Goal: Task Accomplishment & Management: Complete application form

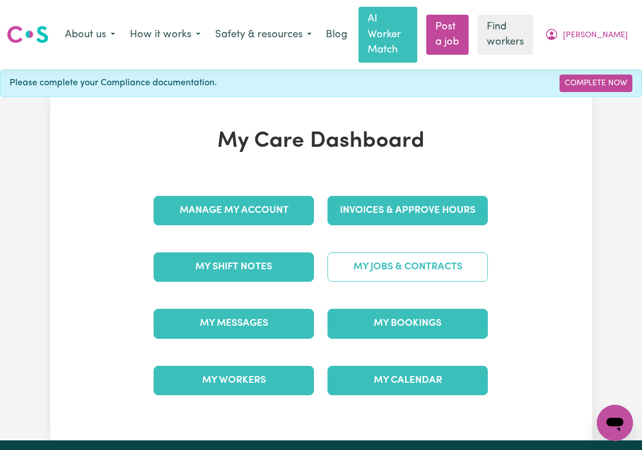
click at [407, 265] on link "My Jobs & Contracts" at bounding box center [407, 266] width 160 height 29
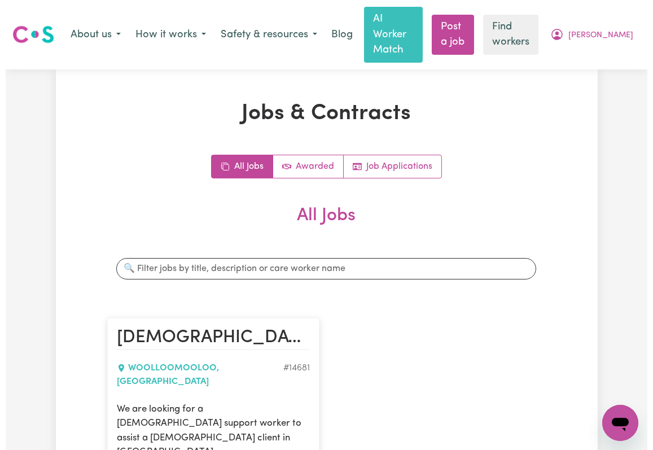
scroll to position [301, 0]
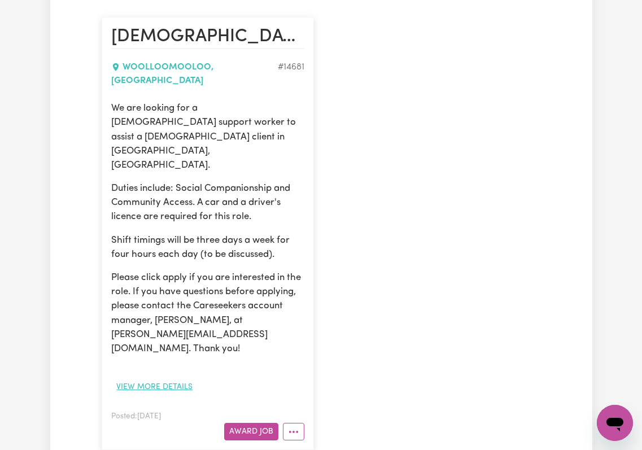
click at [163, 378] on button "View more details" at bounding box center [154, 387] width 86 height 18
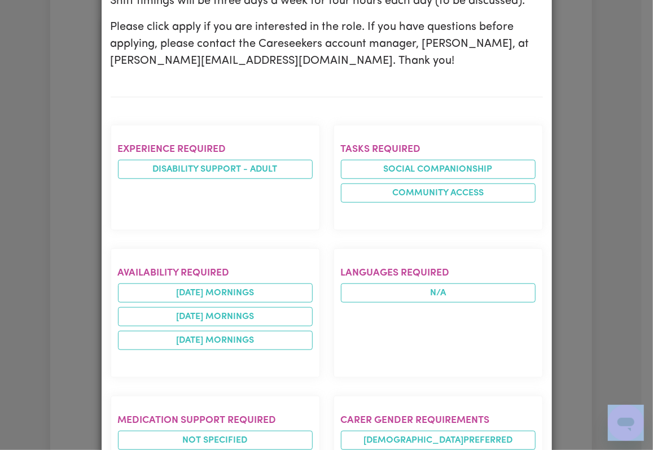
scroll to position [719, 0]
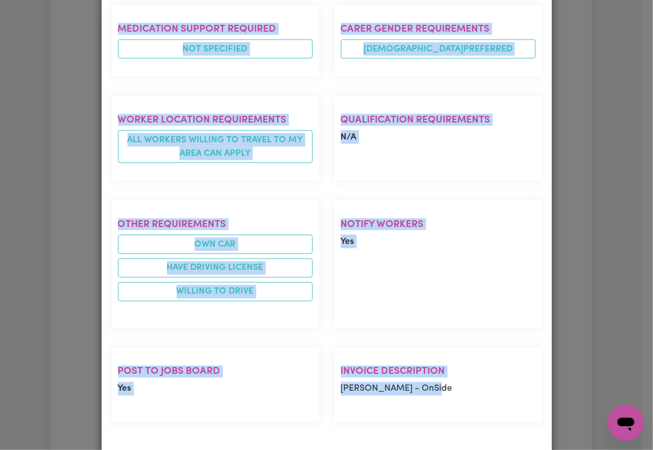
drag, startPoint x: 103, startPoint y: 63, endPoint x: 453, endPoint y: 371, distance: 466.0
copy div "Female Support Worker Needed In Woolloomooloo, NSW WOOLLOOMOOLOO , New South Wa…"
click at [542, 99] on div "Qualification requirements N/A" at bounding box center [438, 138] width 223 height 104
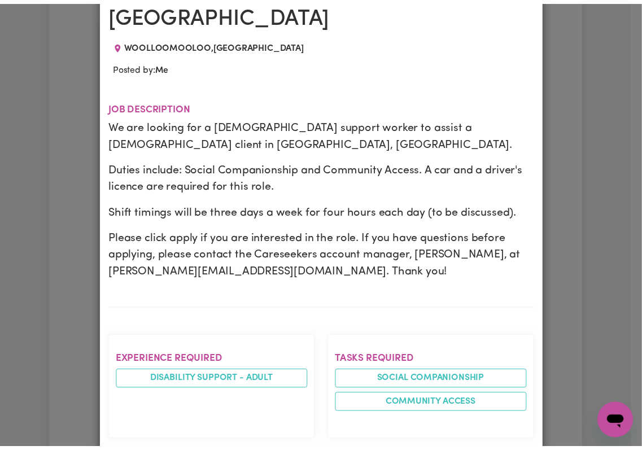
scroll to position [0, 0]
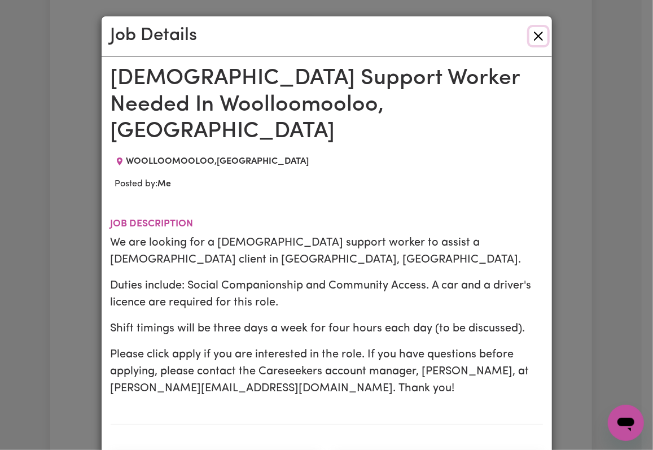
click at [534, 36] on button "Close" at bounding box center [539, 36] width 18 height 18
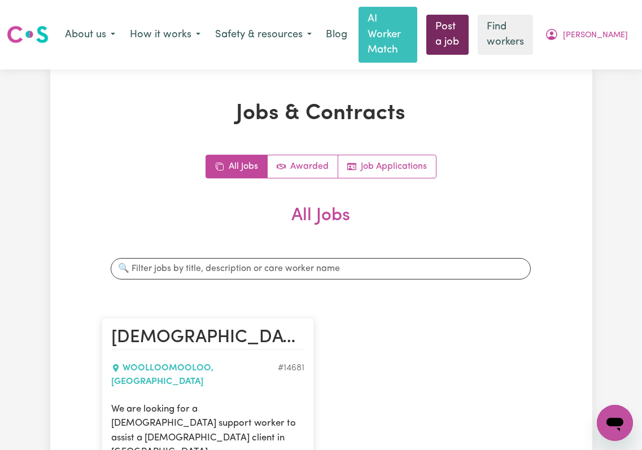
click at [466, 32] on link "Post a job" at bounding box center [447, 35] width 42 height 40
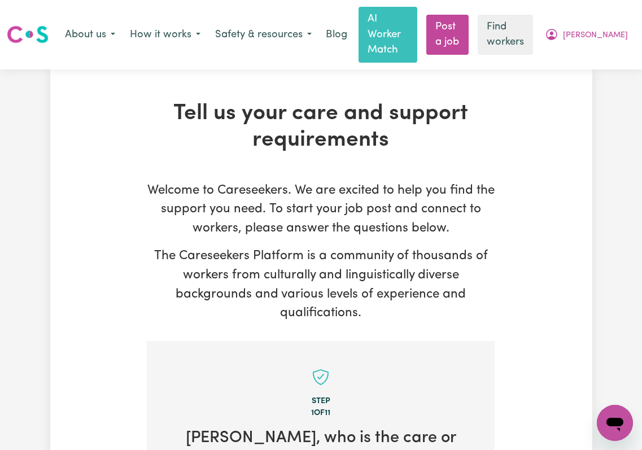
scroll to position [226, 0]
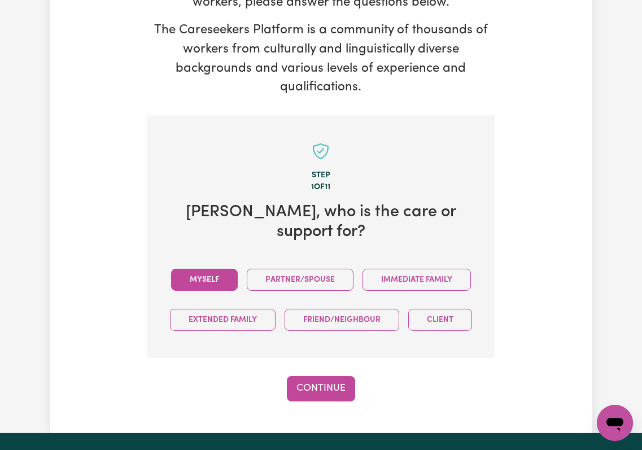
click at [238, 269] on button "Myself" at bounding box center [204, 280] width 67 height 22
click at [319, 390] on button "Continue" at bounding box center [321, 388] width 68 height 25
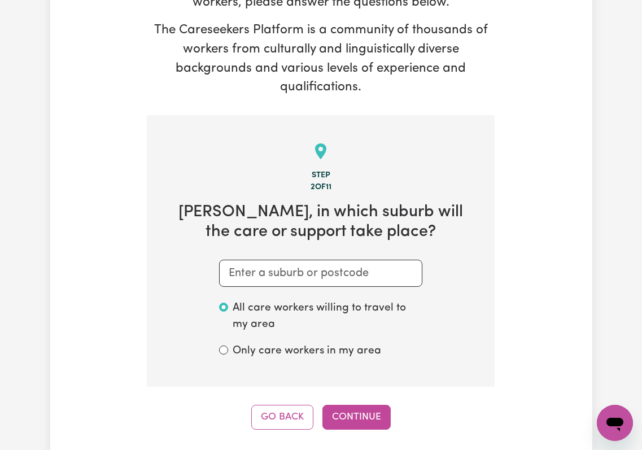
scroll to position [326, 0]
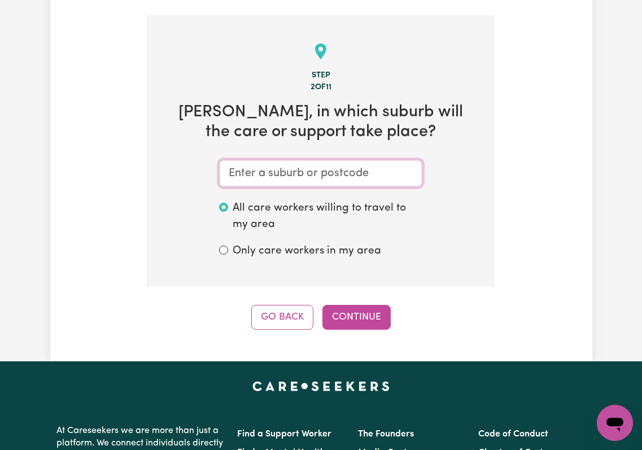
click at [291, 164] on input "text" at bounding box center [320, 173] width 203 height 27
paste input "Woolloomooloo"
type input "Woolloomooloo"
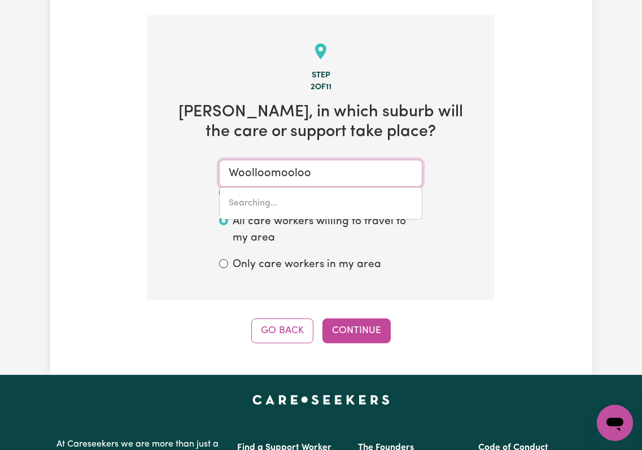
type input "Woolloomooloo, New South Wales, 2011"
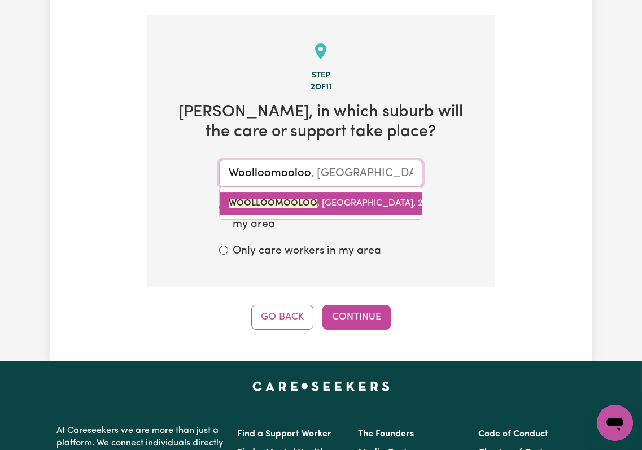
click at [286, 199] on mark "WOOLLOOMOOLOO" at bounding box center [273, 203] width 89 height 9
type input "WOOLLOOMOOLOO, New South Wales, 2011"
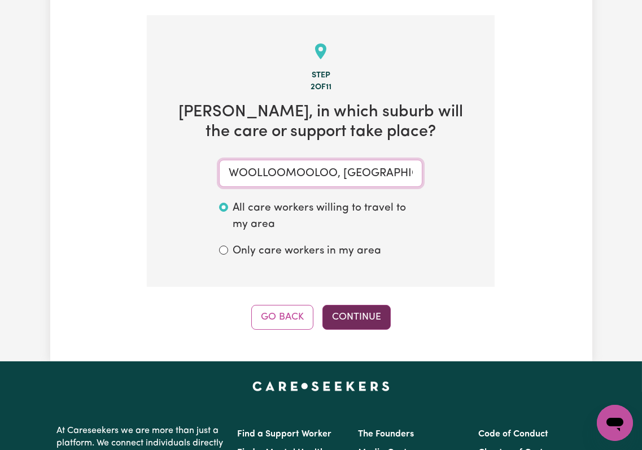
type input "WOOLLOOMOOLOO, New South Wales, 2011"
click at [344, 305] on button "Continue" at bounding box center [356, 317] width 68 height 25
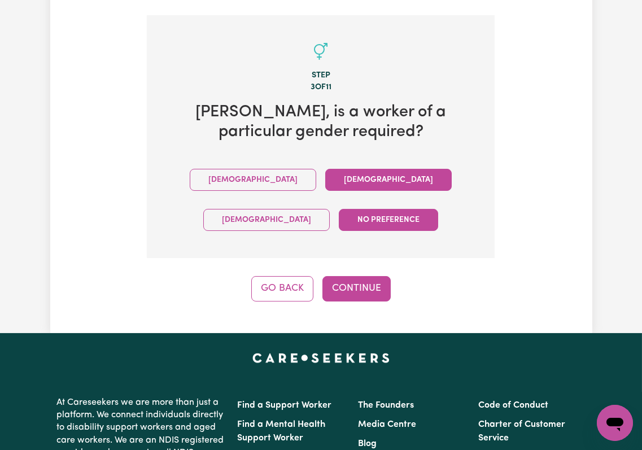
drag, startPoint x: 312, startPoint y: 163, endPoint x: 340, endPoint y: 259, distance: 99.3
click at [325, 169] on button "Female" at bounding box center [388, 180] width 126 height 22
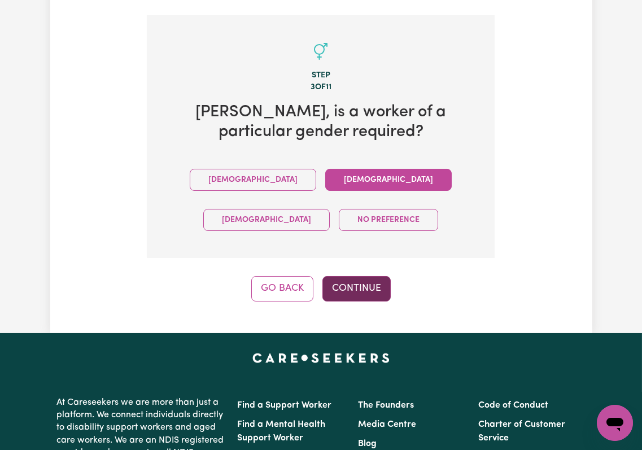
click at [352, 276] on button "Continue" at bounding box center [356, 288] width 68 height 25
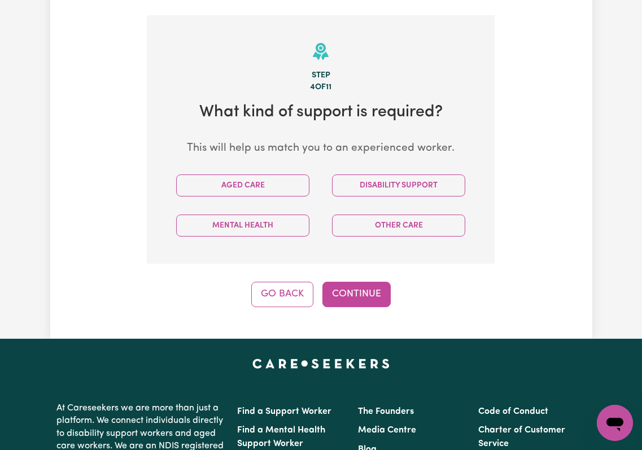
click at [375, 165] on div "Disability Support" at bounding box center [399, 185] width 156 height 40
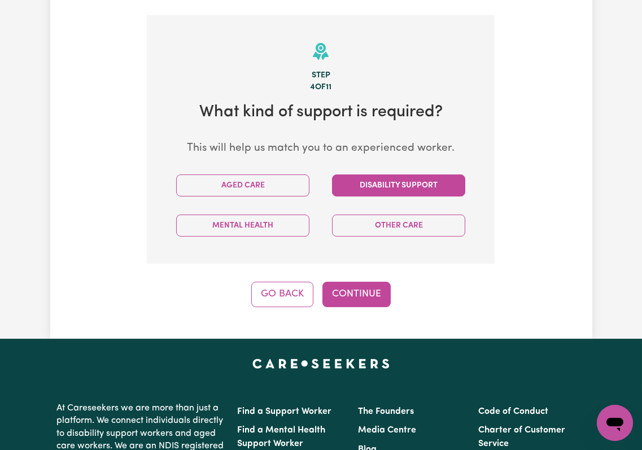
click at [375, 174] on button "Disability Support" at bounding box center [398, 185] width 133 height 22
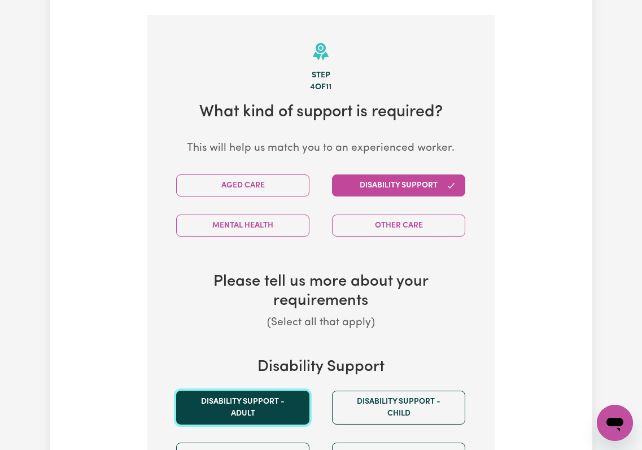
click at [214, 391] on button "Disability support - Adult" at bounding box center [242, 408] width 133 height 34
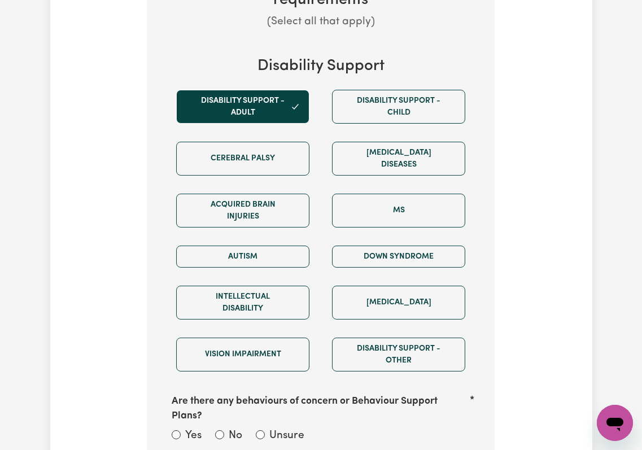
click at [269, 428] on label "Unsure" at bounding box center [286, 436] width 35 height 16
click at [265, 430] on input "Unsure" at bounding box center [260, 434] width 9 height 9
radio input "true"
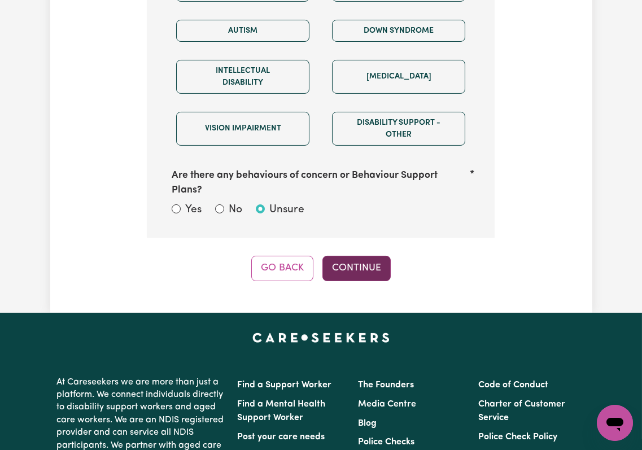
click at [353, 256] on button "Continue" at bounding box center [356, 268] width 68 height 25
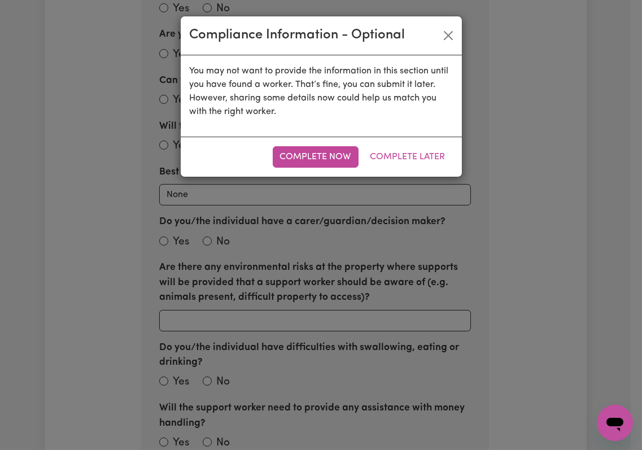
scroll to position [326, 0]
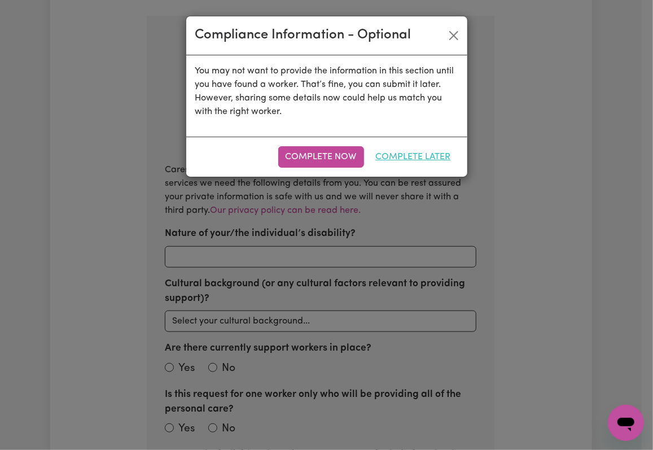
click at [400, 150] on button "Complete Later" at bounding box center [414, 156] width 90 height 21
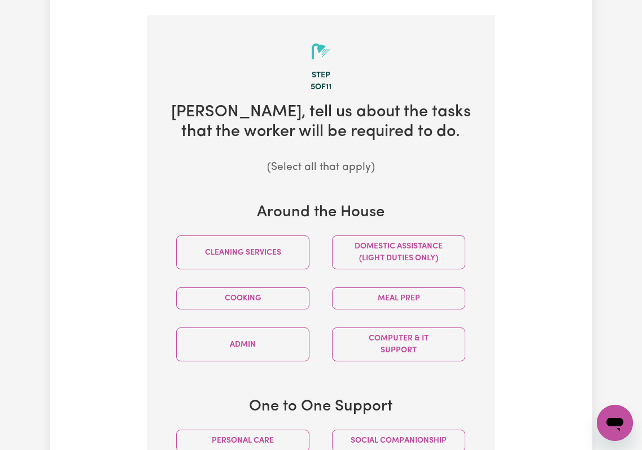
scroll to position [627, 0]
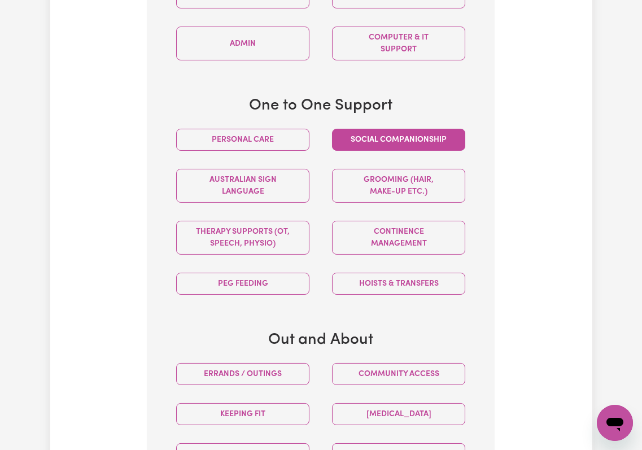
click at [383, 129] on button "Social companionship" at bounding box center [398, 140] width 133 height 22
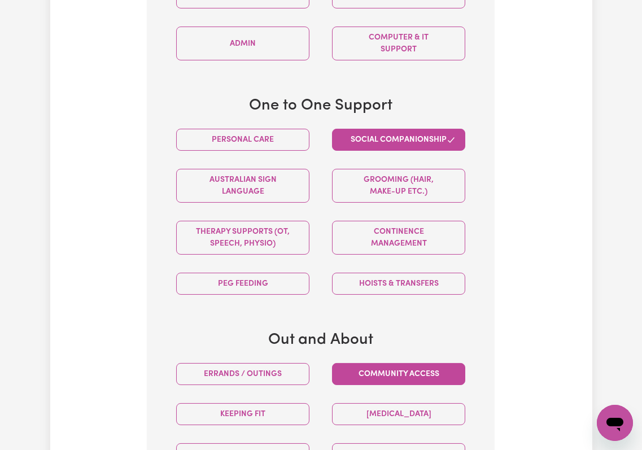
click at [366, 363] on button "Community access" at bounding box center [398, 374] width 133 height 22
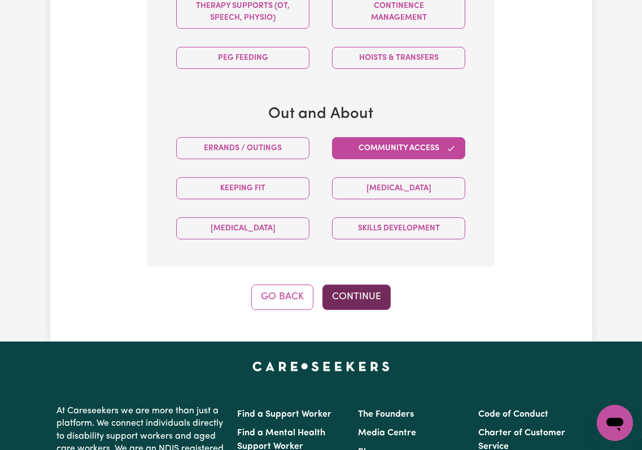
click at [344, 286] on button "Continue" at bounding box center [356, 297] width 68 height 25
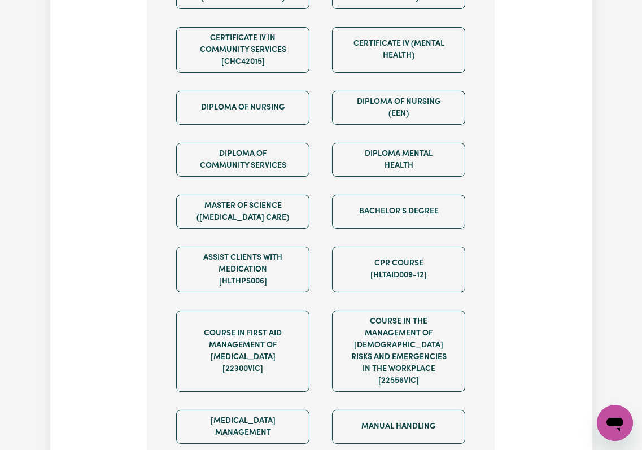
scroll to position [853, 0]
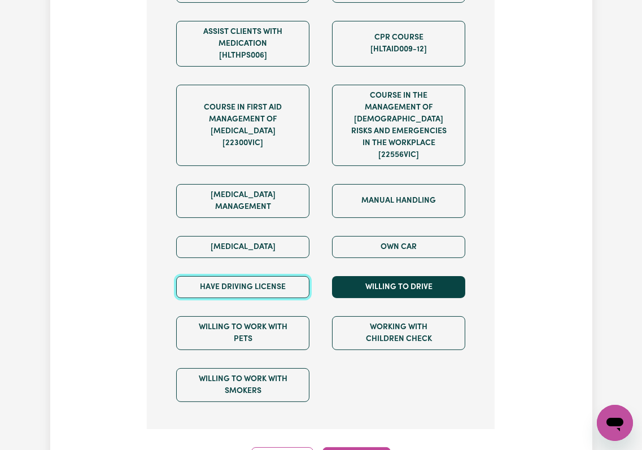
drag, startPoint x: 243, startPoint y: 270, endPoint x: 370, endPoint y: 257, distance: 128.2
click at [246, 276] on button "Have driving license" at bounding box center [242, 287] width 133 height 22
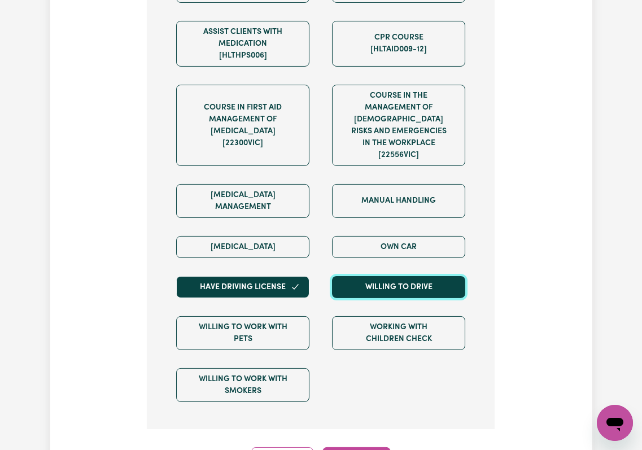
click at [371, 276] on button "Willing to drive" at bounding box center [398, 287] width 133 height 22
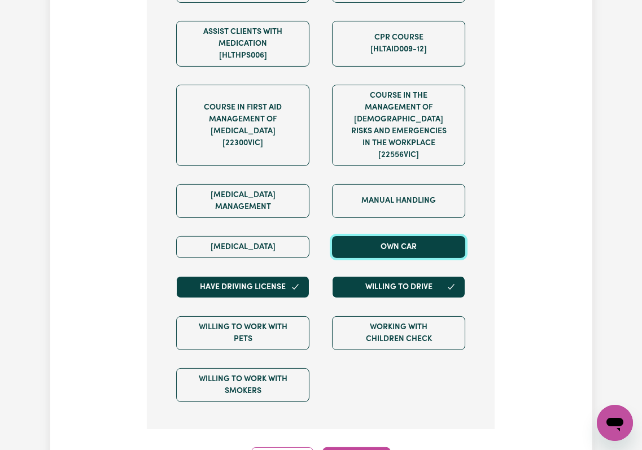
click at [387, 236] on button "Own Car" at bounding box center [398, 247] width 133 height 22
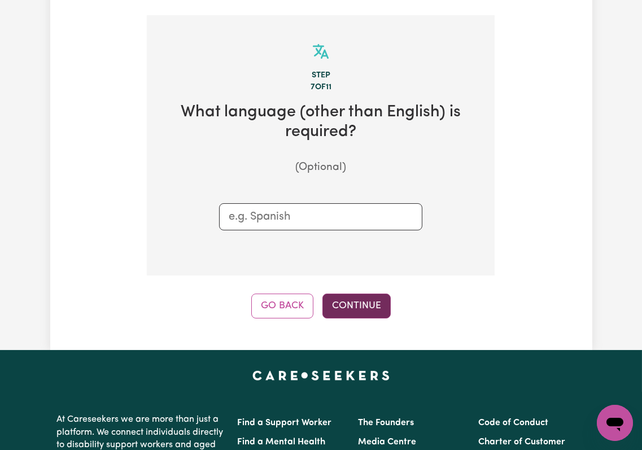
click at [335, 294] on button "Continue" at bounding box center [356, 306] width 68 height 25
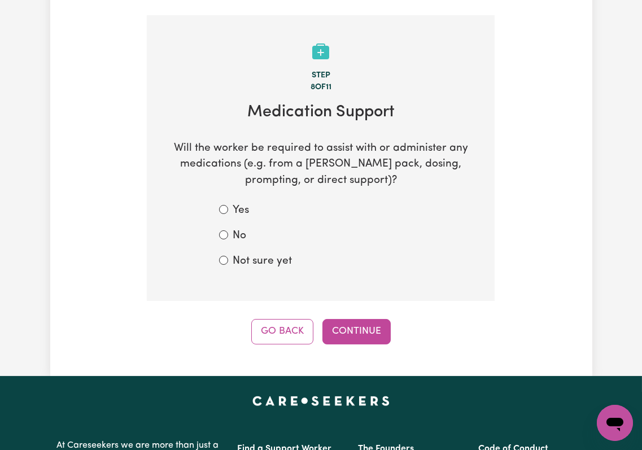
click at [271, 253] on label "Not sure yet" at bounding box center [262, 261] width 59 height 16
click at [228, 256] on input "Not sure yet" at bounding box center [223, 260] width 9 height 9
radio input "true"
click at [335, 303] on div "Step 8 of 11 Medication Support Will the worker be required to assist with or a…" at bounding box center [321, 179] width 348 height 329
click at [341, 319] on button "Continue" at bounding box center [356, 331] width 68 height 25
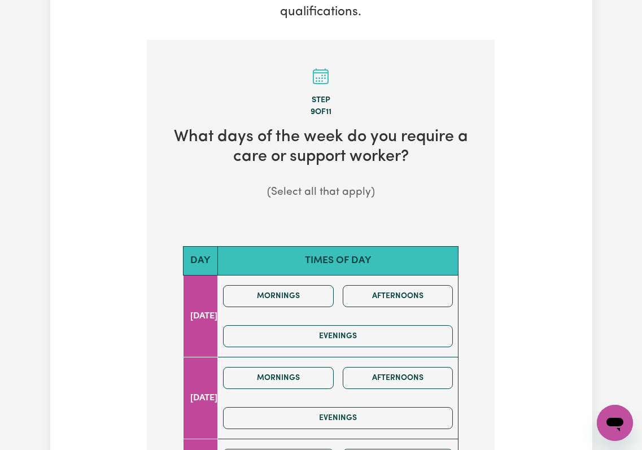
scroll to position [527, 0]
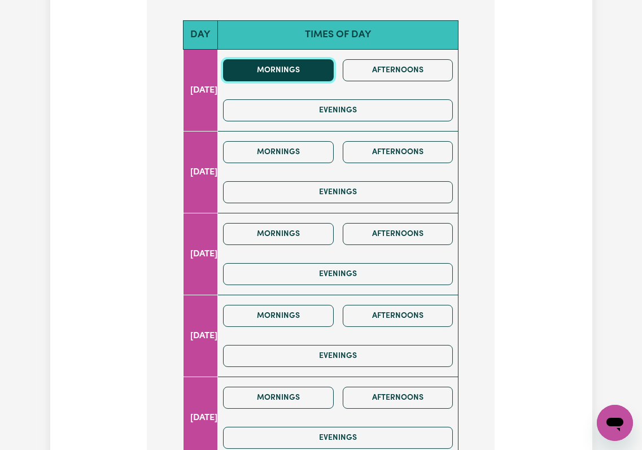
click at [309, 59] on button "Mornings" at bounding box center [278, 70] width 111 height 22
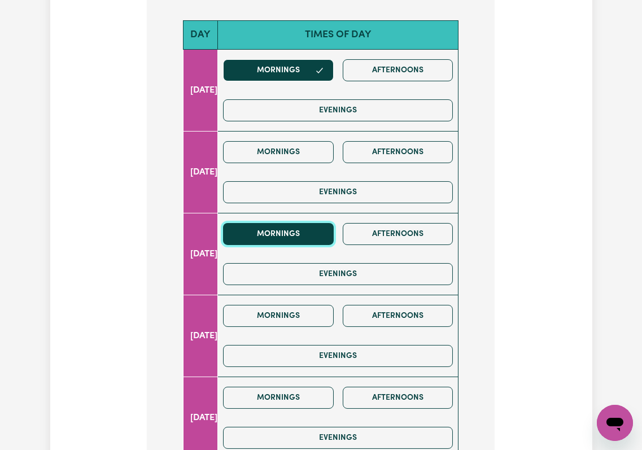
click at [282, 225] on button "Mornings" at bounding box center [278, 234] width 111 height 22
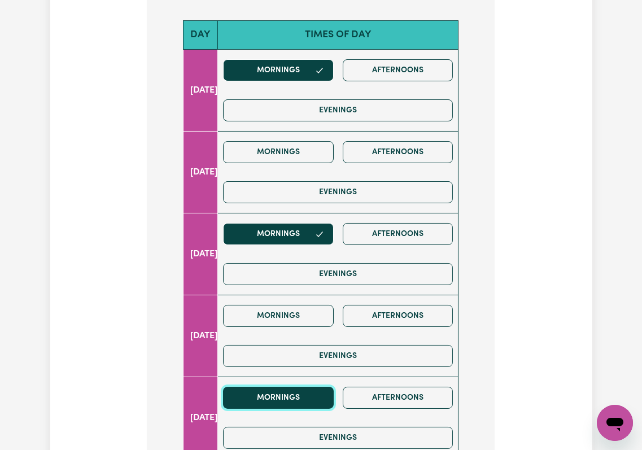
click at [277, 392] on button "Mornings" at bounding box center [278, 398] width 111 height 22
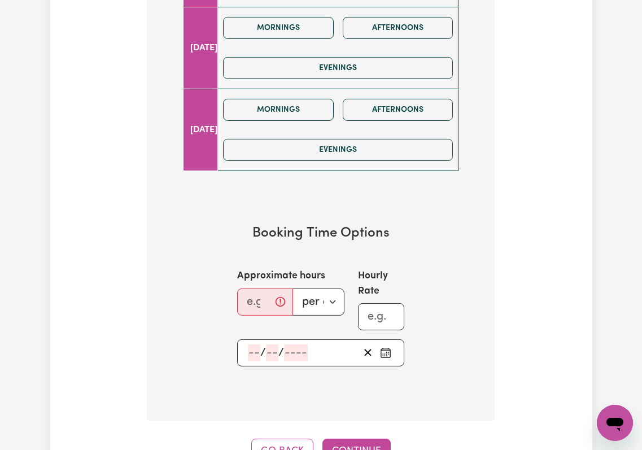
scroll to position [1054, 0]
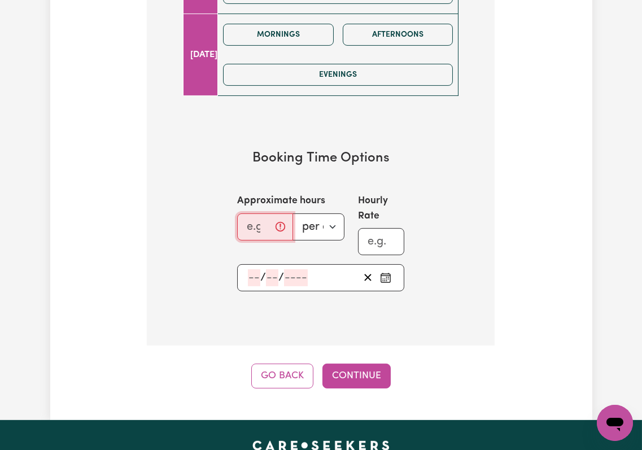
click at [253, 216] on input "Approximate hours" at bounding box center [264, 226] width 55 height 27
type input "4"
type input "2"
click at [257, 269] on input "number" at bounding box center [254, 277] width 12 height 17
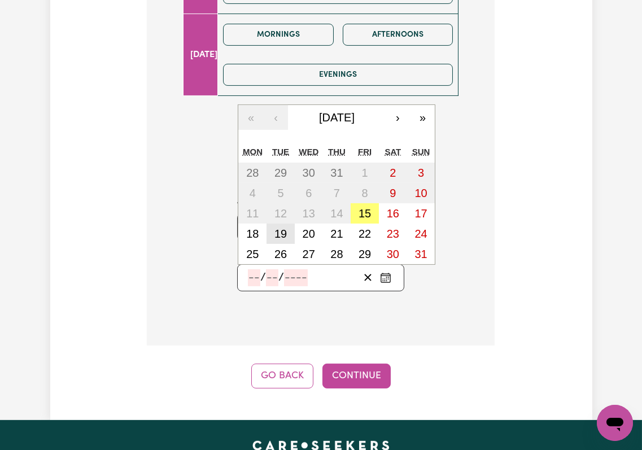
click at [277, 228] on abbr "19" at bounding box center [280, 234] width 12 height 12
type input "2025-08-19"
type input "19"
type input "8"
type input "2025"
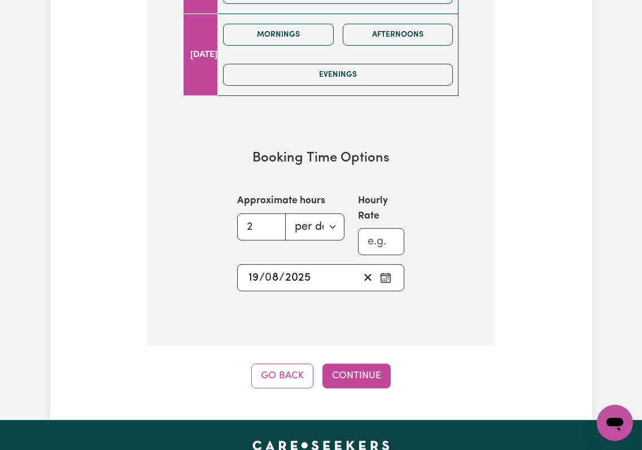
click at [247, 269] on div "2025-08-19 19 / 0 8 / 2025" at bounding box center [303, 277] width 112 height 17
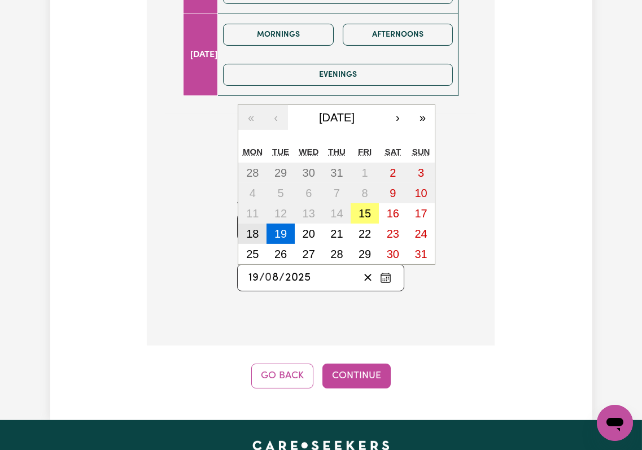
click at [248, 228] on abbr "18" at bounding box center [252, 234] width 12 height 12
type input "2025-08-18"
type input "18"
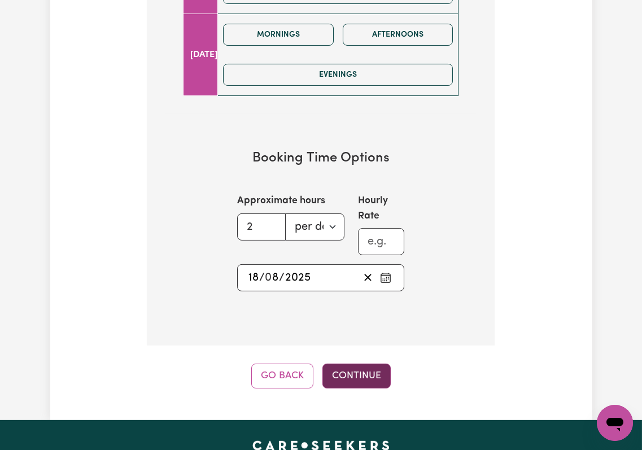
click at [353, 371] on button "Continue" at bounding box center [356, 376] width 68 height 25
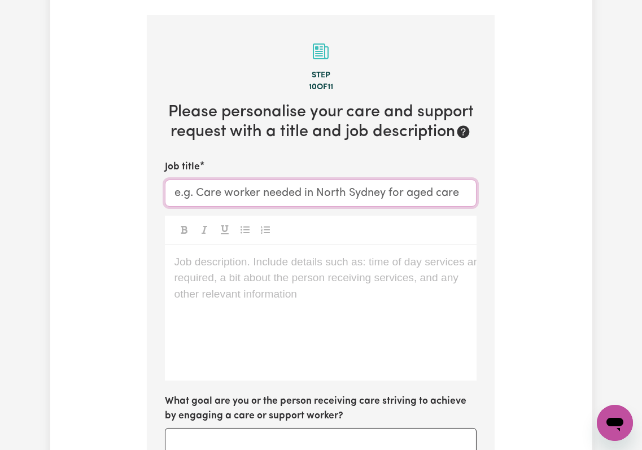
click at [239, 181] on input "Job title" at bounding box center [321, 193] width 312 height 27
paste input "Female Support Worker Needed In Woolloomooloo, NSW"
type input "Female Support Worker Needed In Woolloomooloo, NSW"
click at [296, 310] on div "Job description. Include details such as: time of day services are required, a …" at bounding box center [321, 313] width 312 height 136
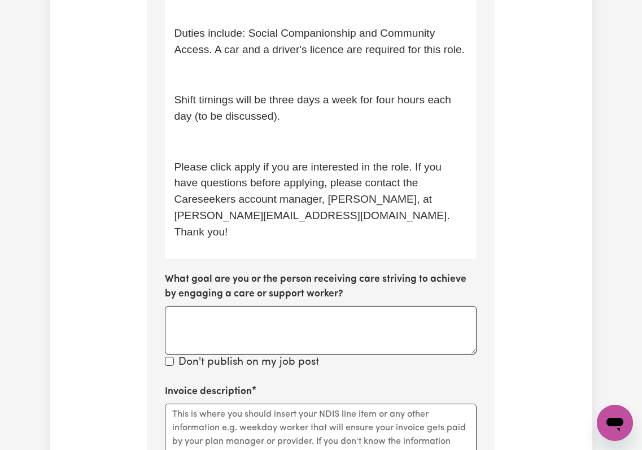
click at [223, 134] on p "﻿" at bounding box center [321, 142] width 294 height 16
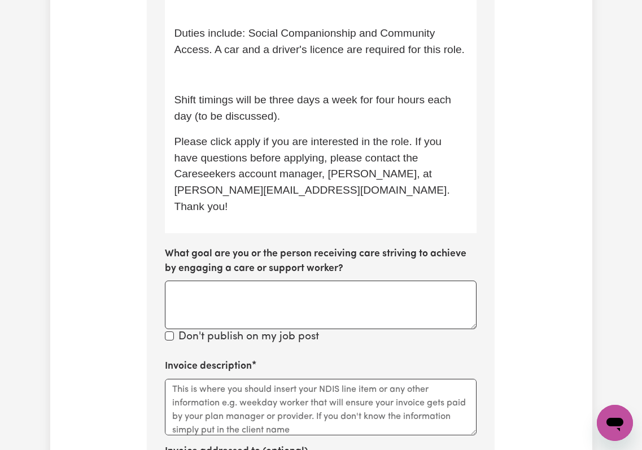
scroll to position [487, 0]
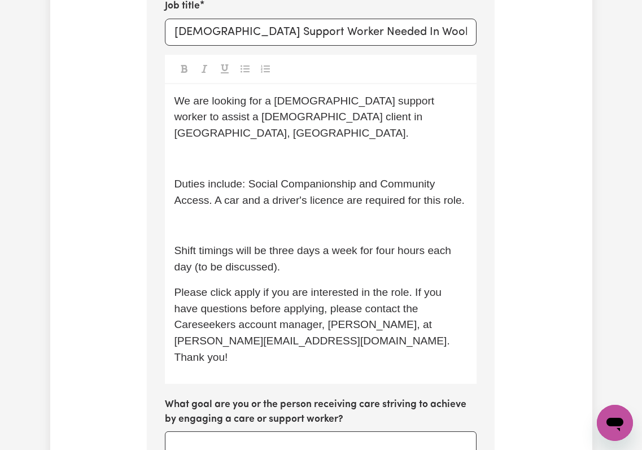
drag, startPoint x: 209, startPoint y: 203, endPoint x: 209, endPoint y: 186, distance: 17.5
click at [209, 217] on p "﻿" at bounding box center [321, 225] width 294 height 16
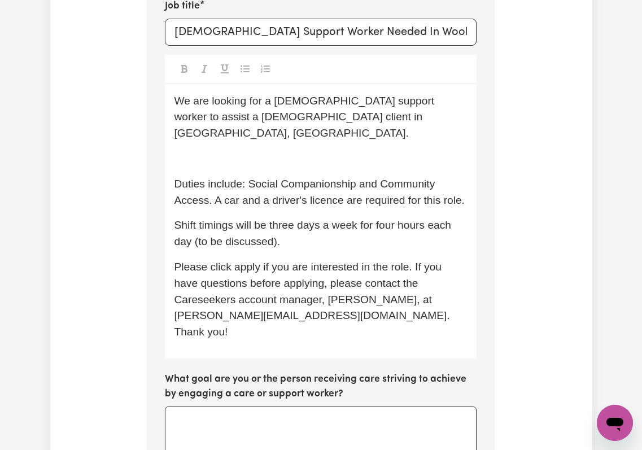
click at [204, 116] on div "We are looking for a female support worker to assist a male client in Woolloomo…" at bounding box center [321, 221] width 312 height 274
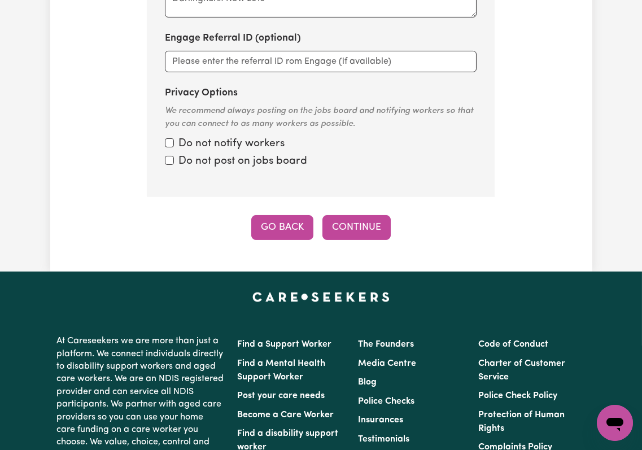
click at [266, 215] on button "Go Back" at bounding box center [282, 227] width 62 height 25
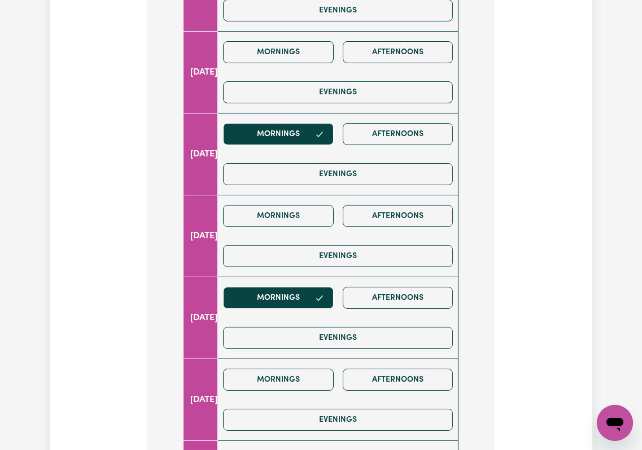
scroll to position [928, 0]
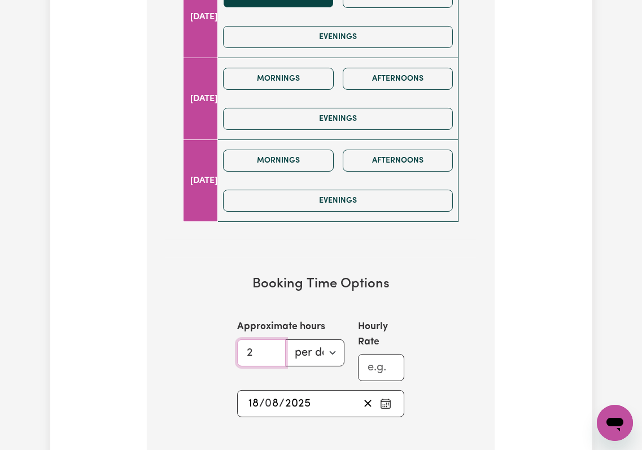
drag, startPoint x: 254, startPoint y: 339, endPoint x: 242, endPoint y: 340, distance: 12.4
click at [242, 340] on input "2" at bounding box center [261, 352] width 48 height 27
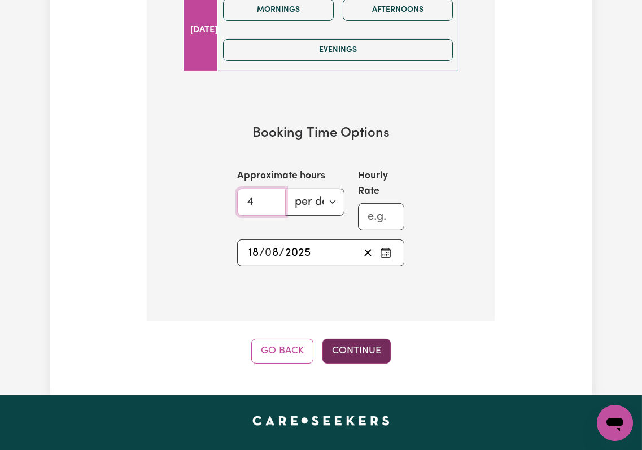
type input "4"
click at [346, 339] on button "Continue" at bounding box center [356, 351] width 68 height 25
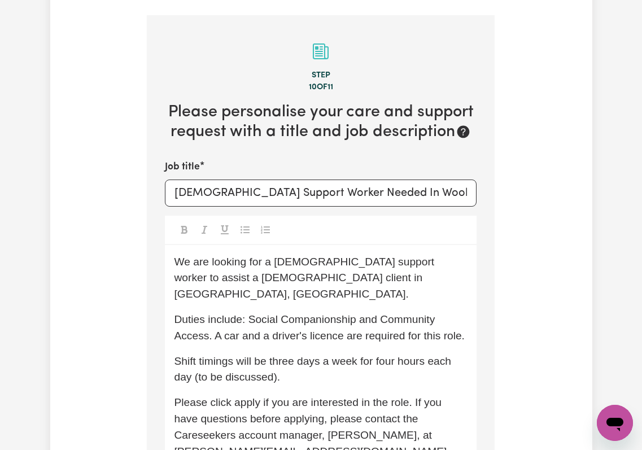
scroll to position [401, 0]
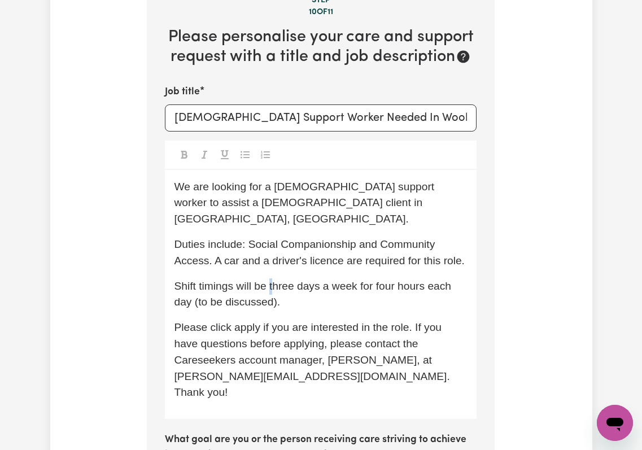
click at [276, 280] on span "Shift timings will be three days a week for four hours each day (to be discusse…" at bounding box center [314, 294] width 280 height 28
click at [274, 280] on span "Shift timings will be three days a week for four hours each day (to be discusse…" at bounding box center [314, 294] width 280 height 28
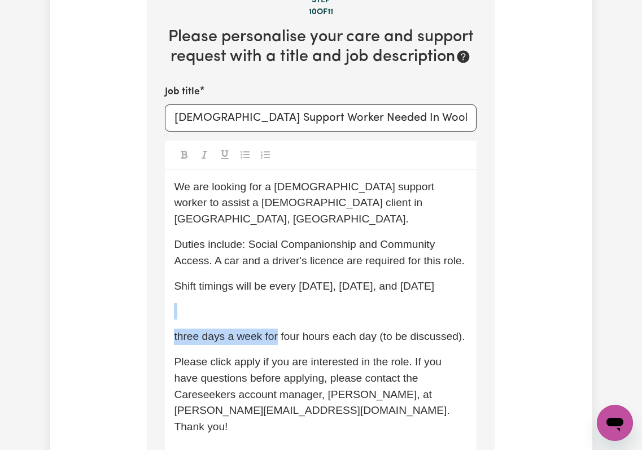
drag, startPoint x: 278, startPoint y: 320, endPoint x: 183, endPoint y: 280, distance: 102.2
click at [183, 280] on div "We are looking for a female support worker to assist a male client in Woolloomo…" at bounding box center [321, 311] width 312 height 283
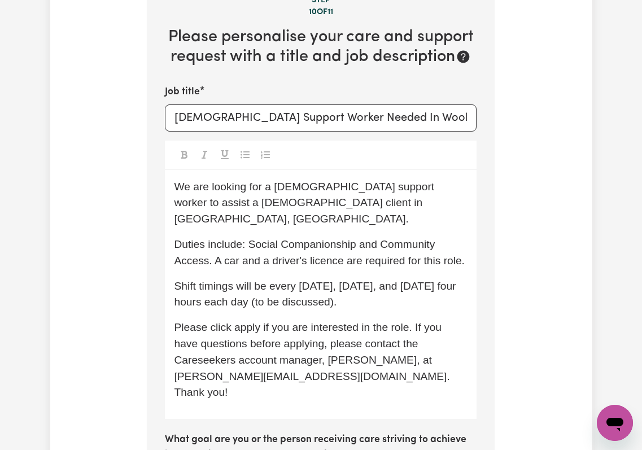
drag, startPoint x: 278, startPoint y: 286, endPoint x: 268, endPoint y: 344, distance: 59.5
click at [278, 286] on span "Shift timings will be every Monday, Wednesday, and Friday four hours each day (…" at bounding box center [316, 294] width 285 height 28
click at [513, 260] on div "Tell us your care and support requirements Welcome to Careseekers. We are excit…" at bounding box center [321, 314] width 542 height 1228
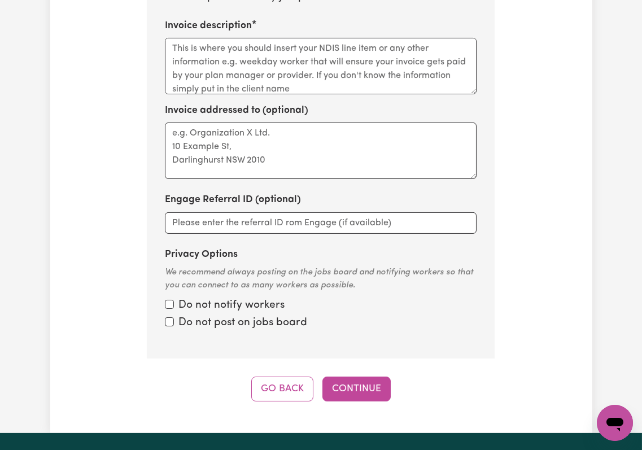
scroll to position [853, 0]
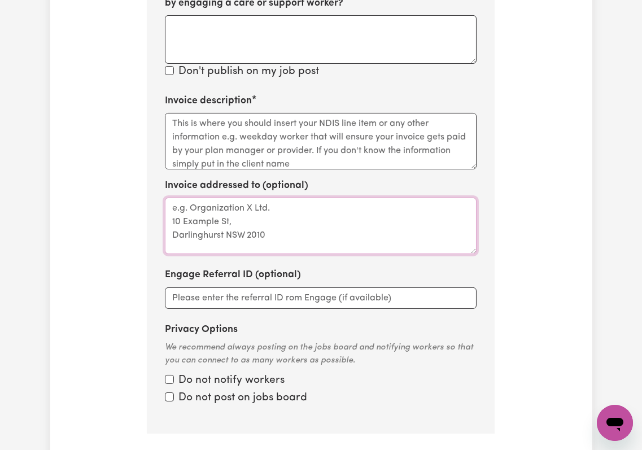
click at [201, 199] on textarea "Invoice addressed to (optional)" at bounding box center [321, 226] width 312 height 56
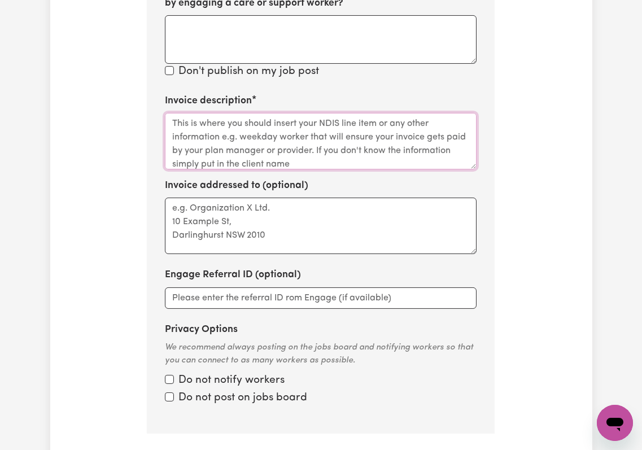
click at [237, 117] on textarea "Invoice description" at bounding box center [321, 141] width 312 height 56
paste textarea "Robert Cole - OnSide"
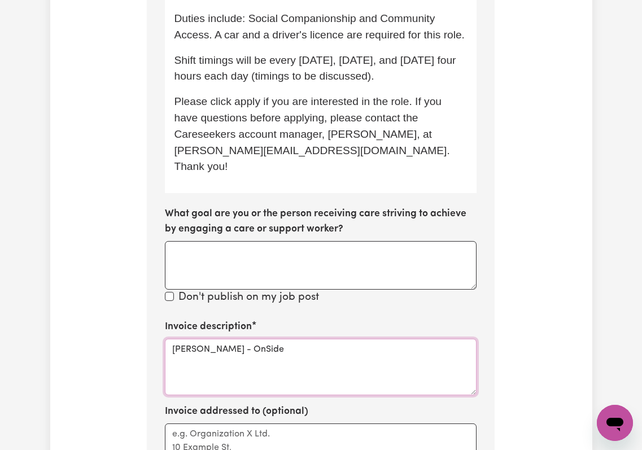
scroll to position [702, 0]
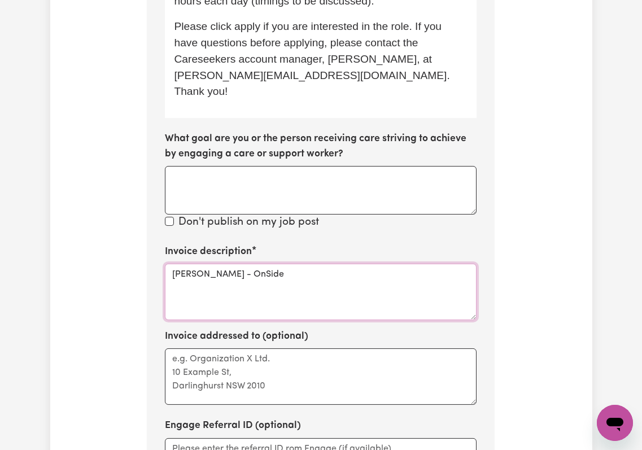
click at [263, 264] on textarea "Robert Cole - OnSide" at bounding box center [321, 292] width 312 height 56
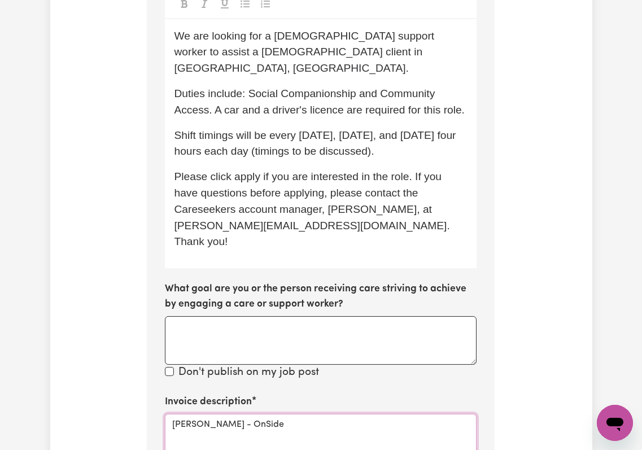
scroll to position [476, 0]
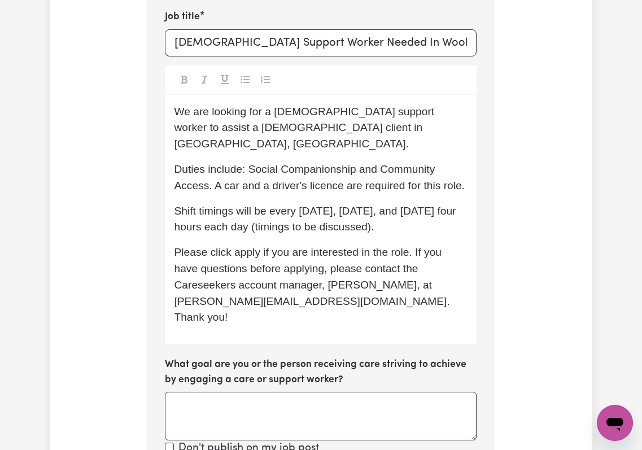
type textarea "Robert Cole - OnSide"
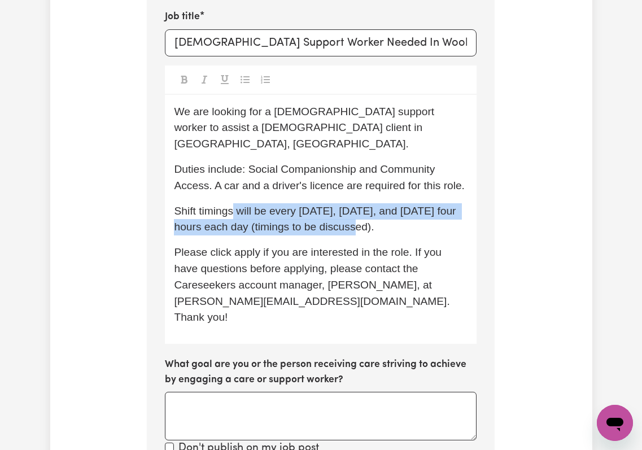
drag, startPoint x: 234, startPoint y: 189, endPoint x: 426, endPoint y: 222, distance: 194.8
click at [373, 217] on span "Shift timings will be every Monday, Wednesday, and Friday four hours each day (…" at bounding box center [316, 219] width 285 height 28
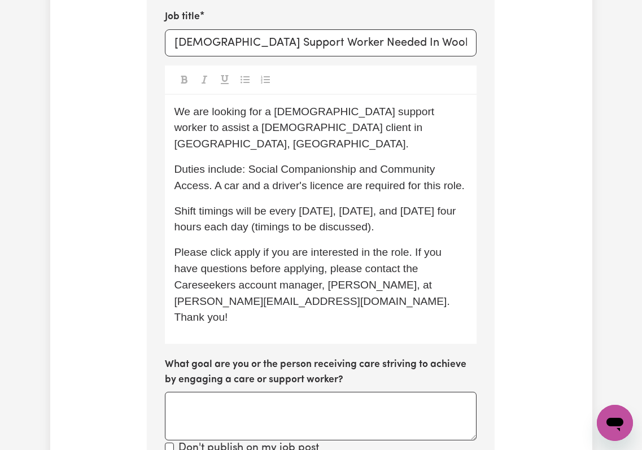
click at [426, 222] on div "We are looking for a female support worker to assist a male client in Woolloomo…" at bounding box center [321, 220] width 312 height 250
drag, startPoint x: 288, startPoint y: 213, endPoint x: 300, endPoint y: 229, distance: 19.7
click at [288, 213] on span "Shift timings will be every Monday, Wednesday, and Friday, for four hours each …" at bounding box center [315, 219] width 282 height 28
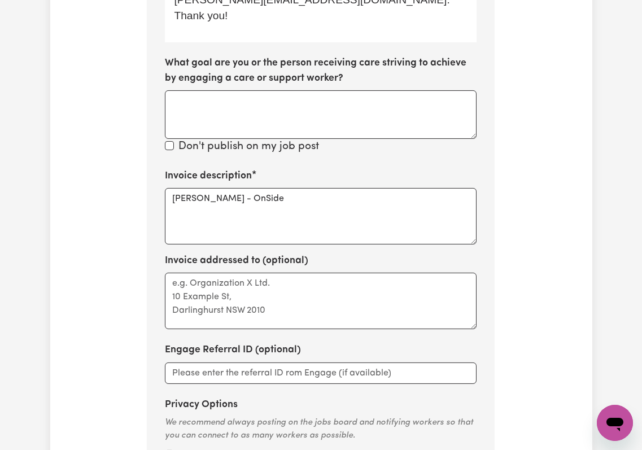
scroll to position [552, 0]
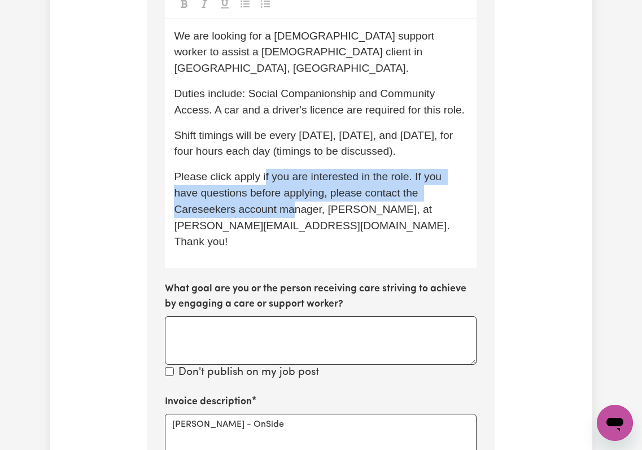
drag, startPoint x: 268, startPoint y: 167, endPoint x: 412, endPoint y: 202, distance: 148.8
click at [298, 200] on span "Please click apply if you are interested in the role. If you have questions bef…" at bounding box center [313, 209] width 278 height 77
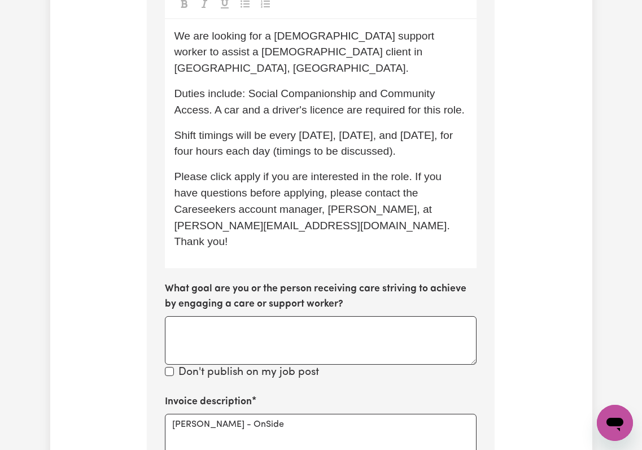
click at [416, 203] on p "Please click apply if you are interested in the role. If you have questions bef…" at bounding box center [321, 209] width 294 height 81
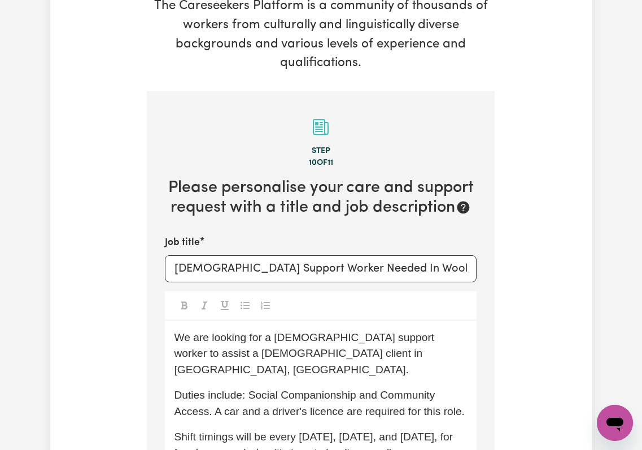
scroll to position [401, 0]
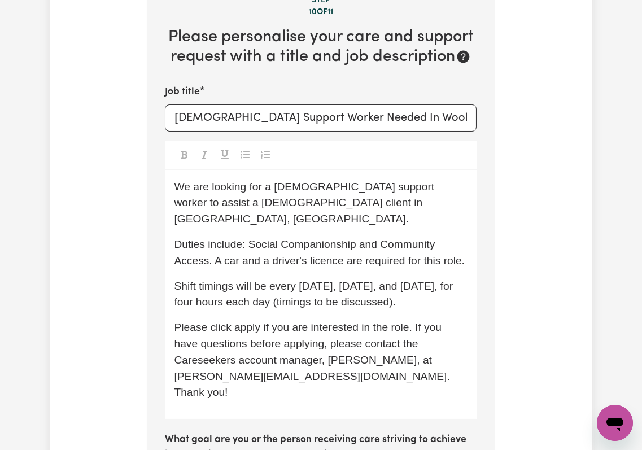
click at [211, 181] on span "We are looking for a female support worker to assist a male client in Woolloomo…" at bounding box center [305, 203] width 263 height 45
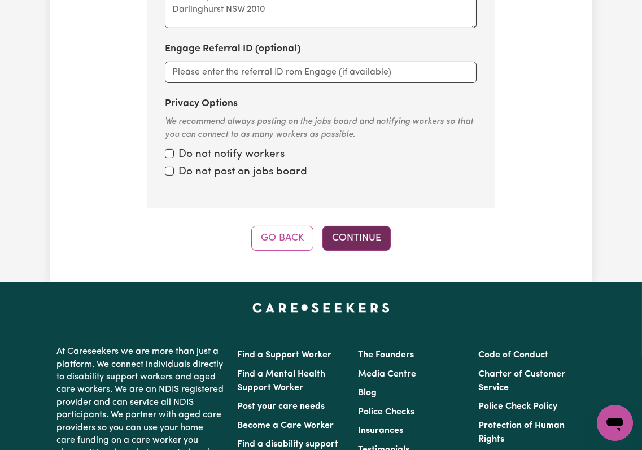
click at [351, 226] on button "Continue" at bounding box center [356, 238] width 68 height 25
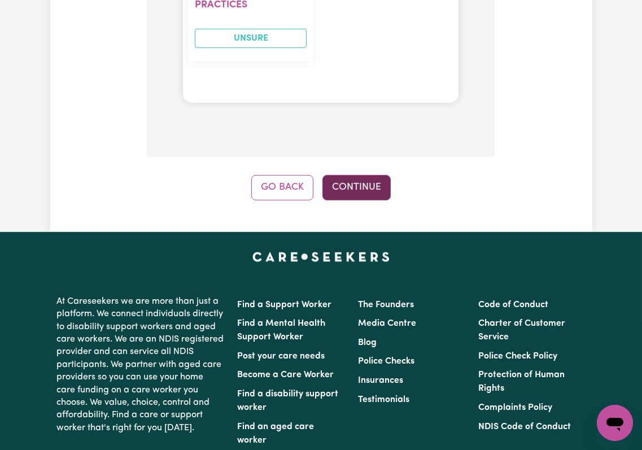
click at [370, 175] on button "Continue" at bounding box center [356, 187] width 68 height 25
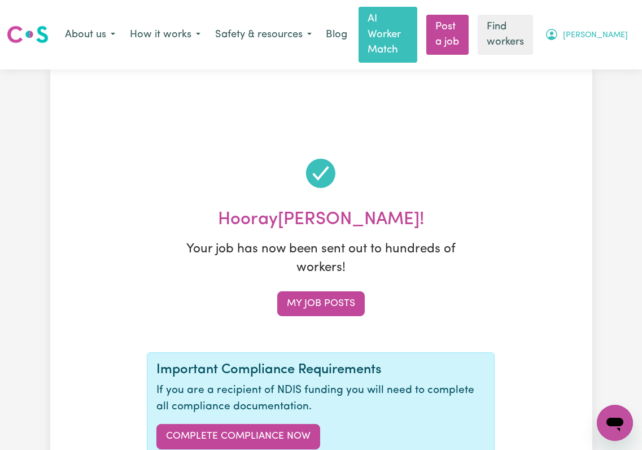
click at [613, 31] on span "[PERSON_NAME]" at bounding box center [595, 35] width 65 height 12
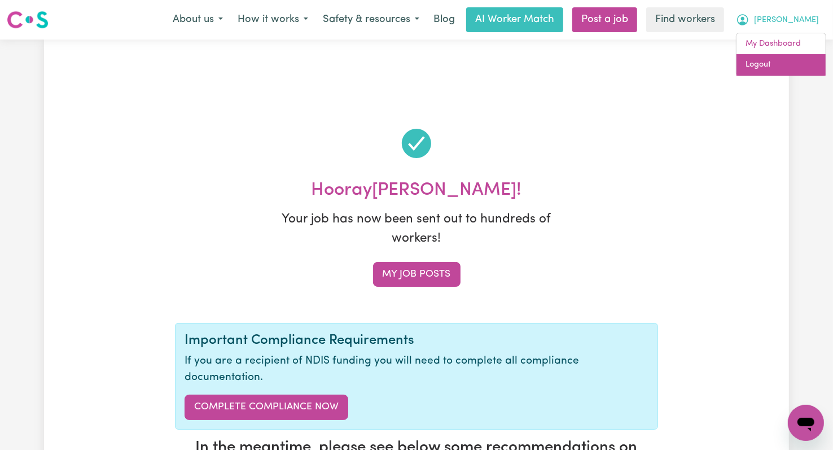
click at [641, 56] on link "Logout" at bounding box center [781, 64] width 89 height 21
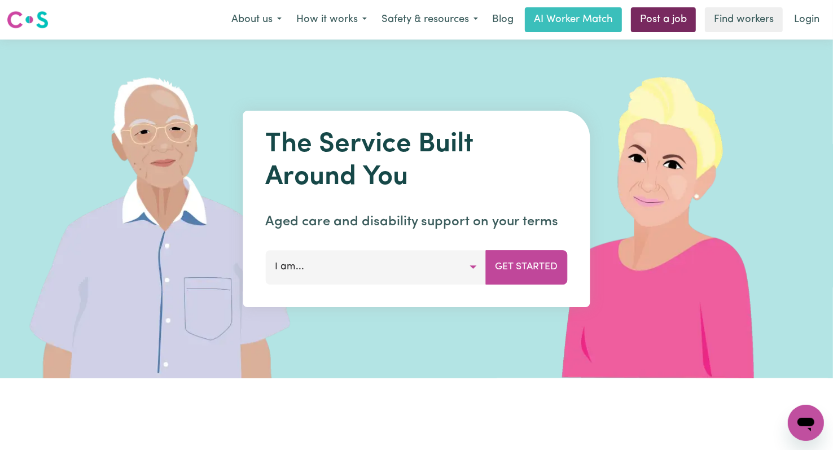
click at [641, 20] on link "Post a job" at bounding box center [663, 19] width 65 height 25
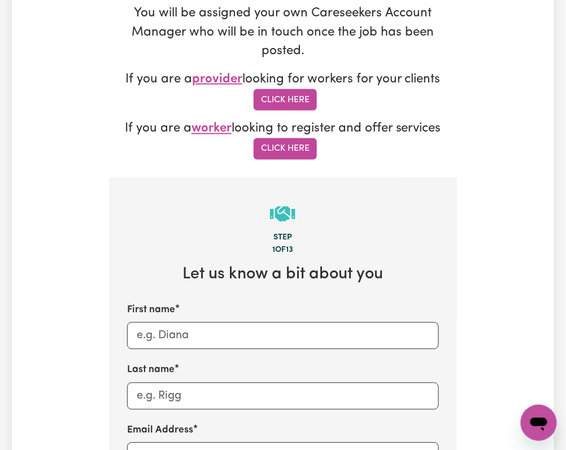
scroll to position [521, 0]
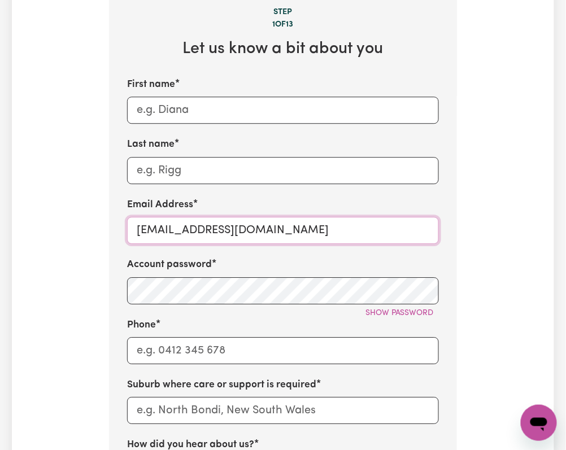
click at [269, 217] on input "onboardingcs@careseekers.com.au" at bounding box center [283, 230] width 312 height 27
paste input "LucaNewcastlteAC@careseekers.com.au"
type input "LucaNewcastlteAC@careseekers.com.aurs.com.au"
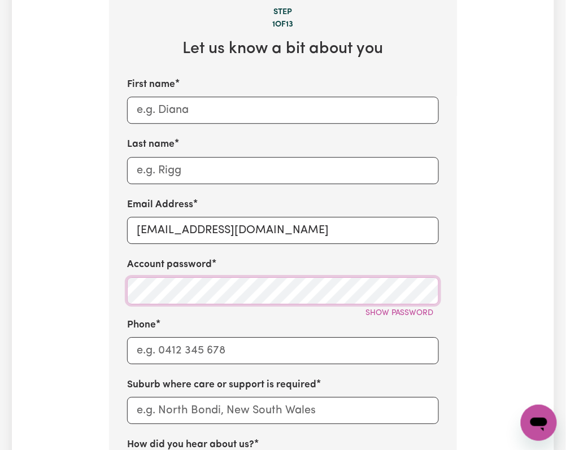
scroll to position [597, 0]
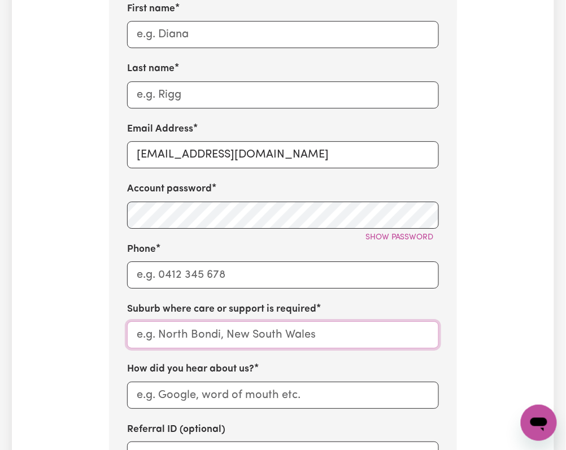
click at [183, 321] on input "text" at bounding box center [283, 334] width 312 height 27
paste input "Newcastlte"
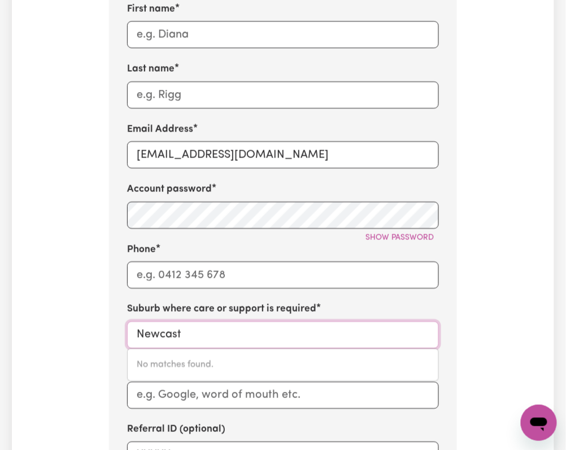
type input "Newcas"
type input "NewcasTLE, New South Wales, 2300"
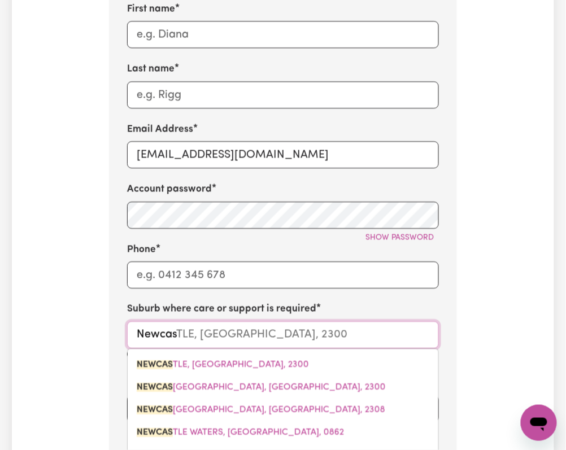
type input "Newca"
type input "NewcaSTLE, New South Wales, 2300"
type input "Newc"
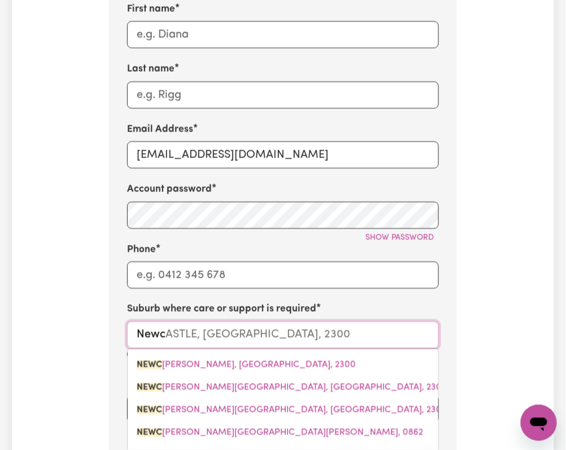
type input "NewcARLBEON, Western Australia, 6475"
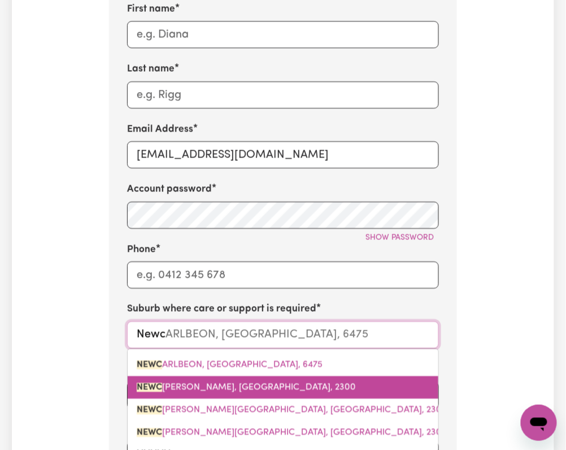
click at [183, 383] on span "NEWC ASTLE, New South Wales, 2300" at bounding box center [246, 387] width 219 height 9
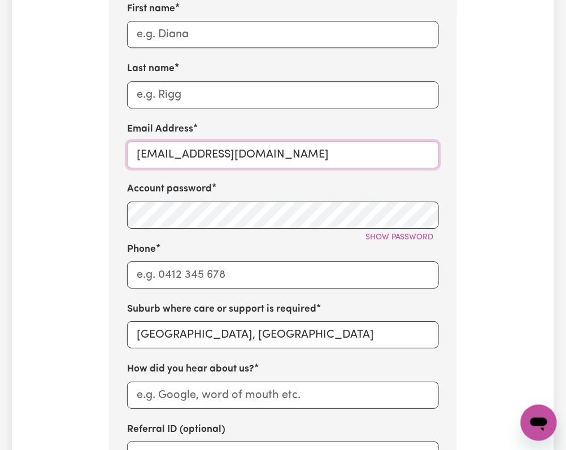
click at [237, 141] on input "LucaNewcastlteAC@careseekers.com.aurs.com.au" at bounding box center [283, 154] width 312 height 27
paste input "eAC@careseeke"
type input "LucaNewcastleAC@careseekers.com.au"
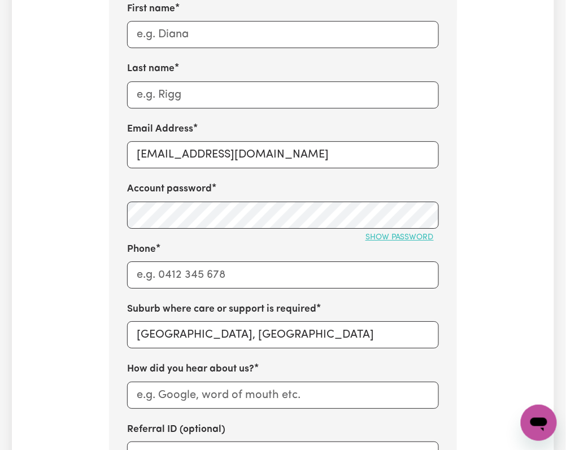
click at [365, 229] on button "Show password" at bounding box center [399, 238] width 78 height 18
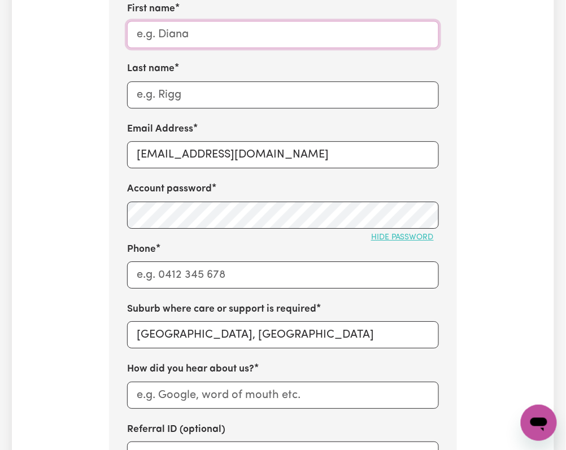
click at [180, 23] on input "First name" at bounding box center [283, 34] width 312 height 27
paste input "Luca"
paste input "Newcastle"
type input "Luca Newcastle"
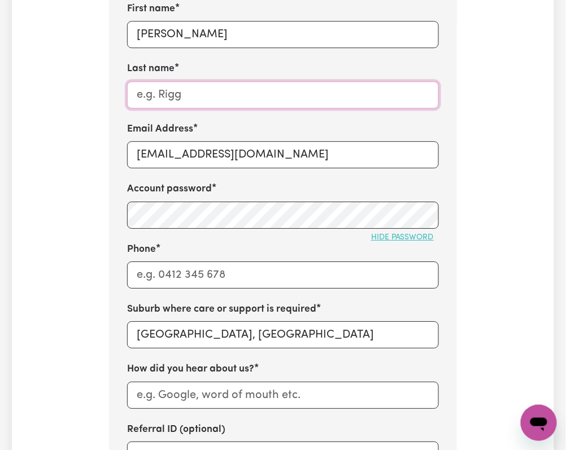
paste input "Absolute Coordination"
click at [210, 81] on input "Absolute Coordination" at bounding box center [283, 94] width 312 height 27
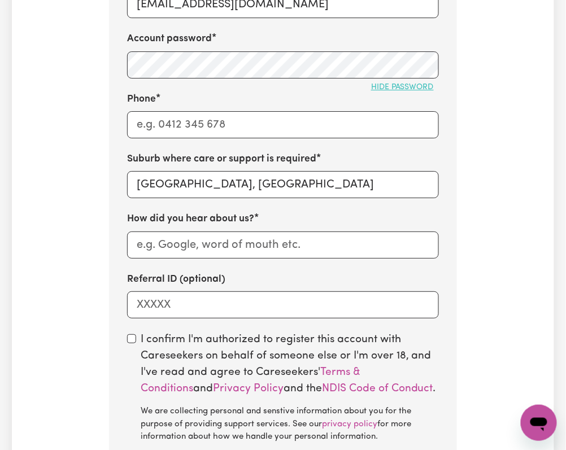
type input "Absolute Coordination"
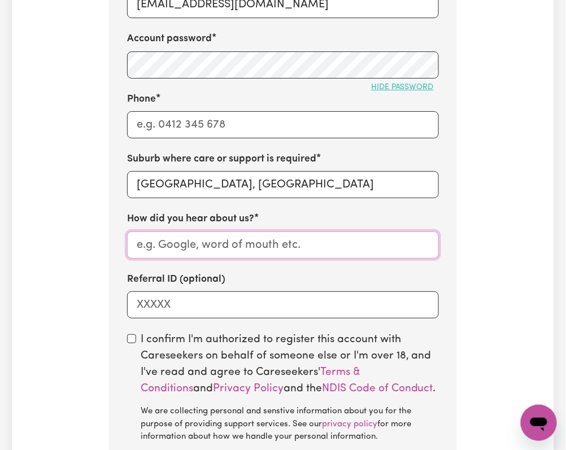
click at [187, 231] on input "How did you hear about us?" at bounding box center [283, 244] width 312 height 27
paste input "Absolute Coordination"
type input "Absolute Coordination"
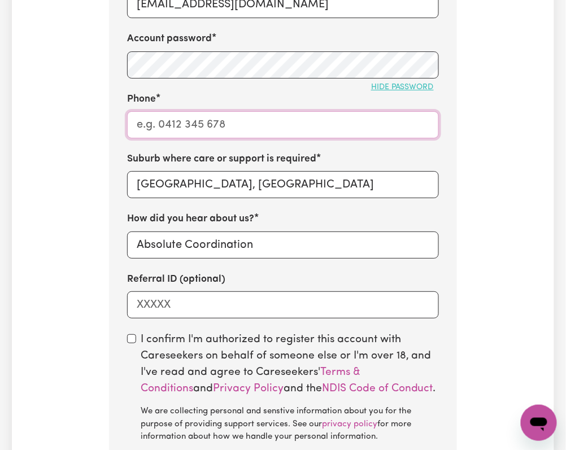
click at [147, 111] on input "Phone" at bounding box center [283, 124] width 312 height 27
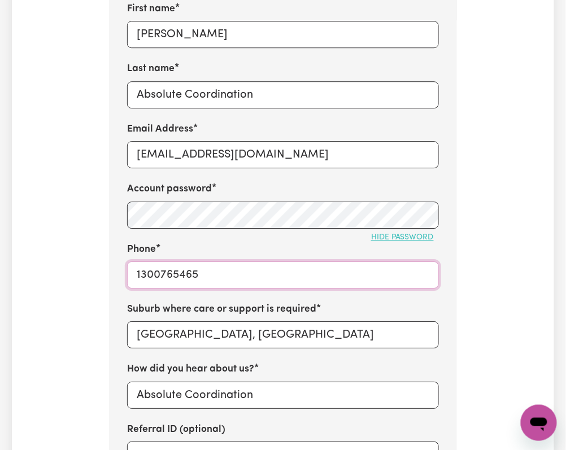
scroll to position [521, 0]
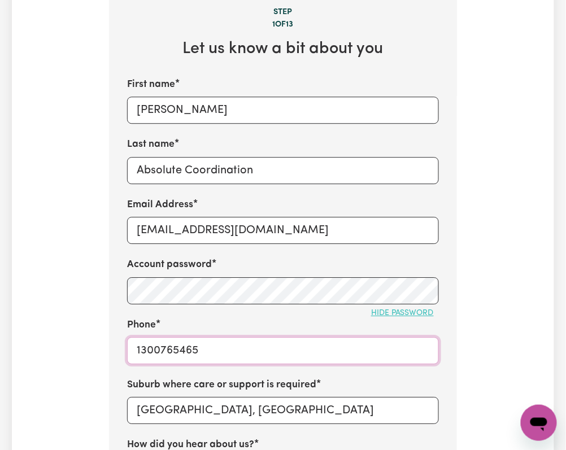
type input "1300765465"
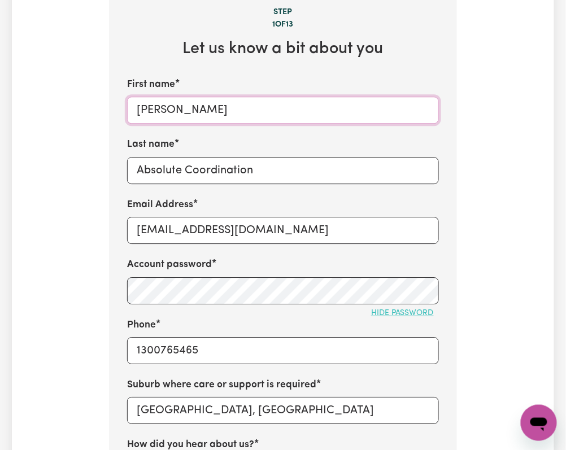
click at [182, 97] on input "Luca Newcastle" at bounding box center [283, 110] width 312 height 27
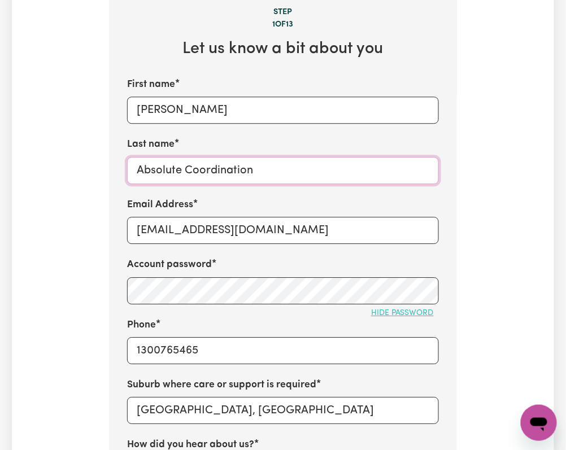
click at [202, 157] on input "Absolute Coordination" at bounding box center [283, 170] width 312 height 27
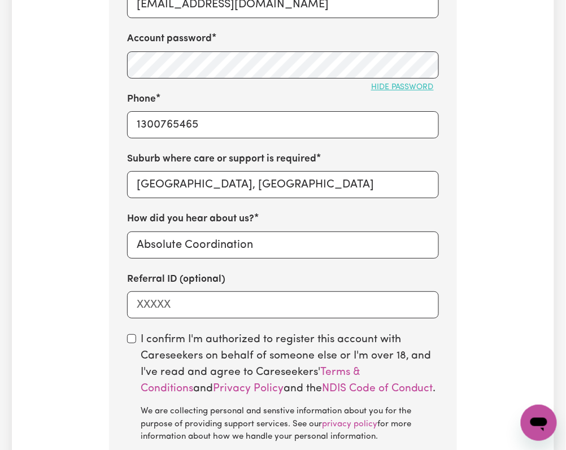
scroll to position [823, 0]
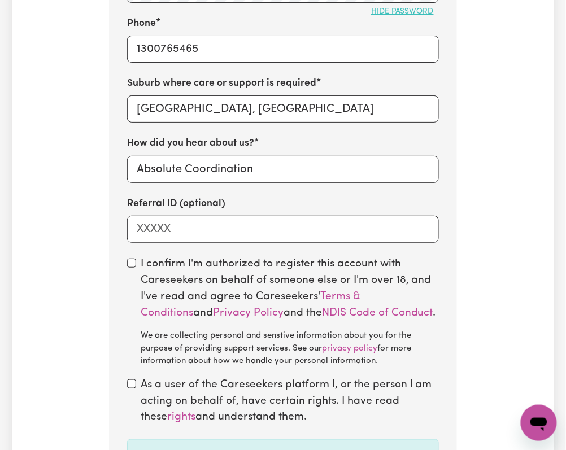
click at [124, 247] on section "Step 1 of 13 Let us know a bit about you First name Luca Newcastle Last name Ab…" at bounding box center [283, 75] width 348 height 849
click at [132, 259] on input "checkbox" at bounding box center [131, 263] width 9 height 9
checkbox input "true"
click at [137, 377] on div "As a user of the Careseekers platform I, or the person I am acting on behalf of…" at bounding box center [283, 401] width 312 height 49
click at [133, 379] on input "checkbox" at bounding box center [131, 383] width 9 height 9
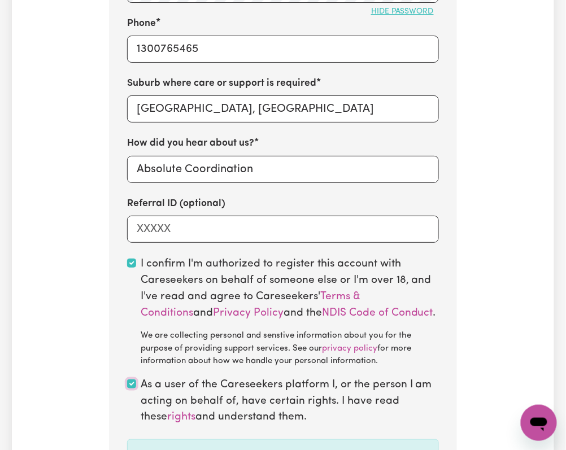
checkbox input "true"
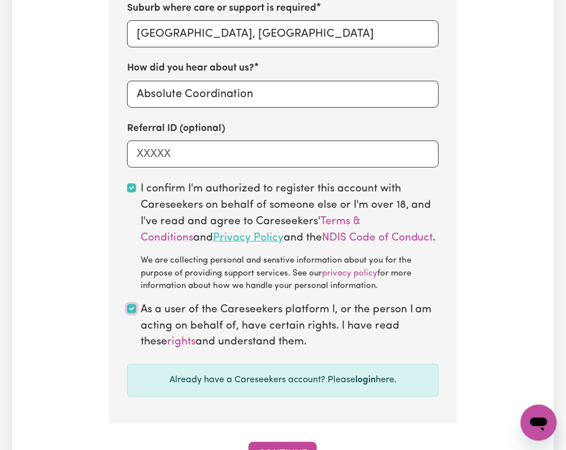
scroll to position [1124, 0]
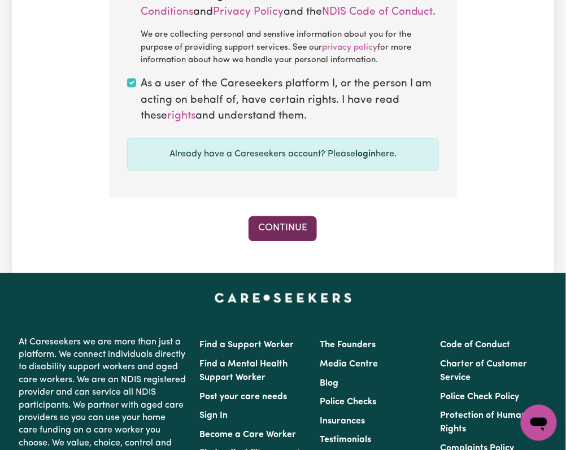
click at [270, 216] on button "Continue" at bounding box center [282, 228] width 68 height 25
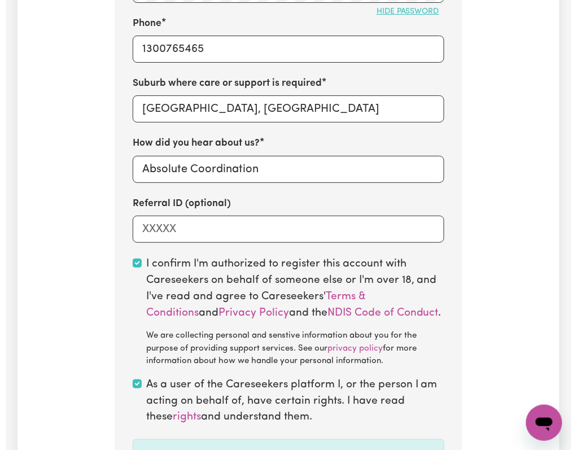
scroll to position [672, 0]
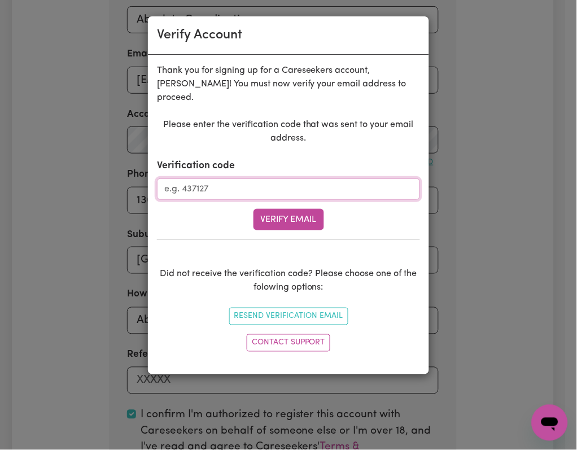
click at [260, 178] on input "Verification code" at bounding box center [288, 188] width 263 height 21
paste input "838287"
type input "838287"
click at [290, 213] on button "Verify Email" at bounding box center [288, 219] width 71 height 21
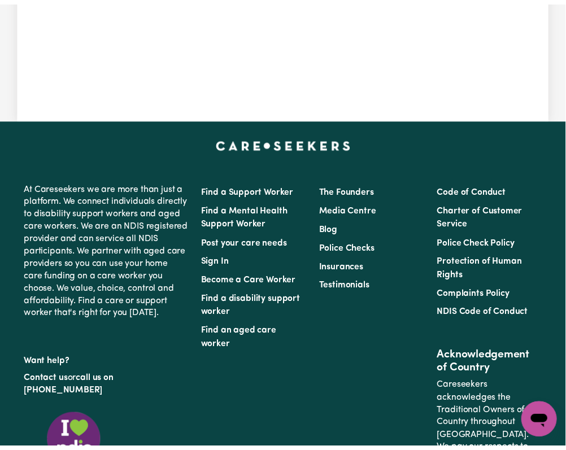
scroll to position [459, 0]
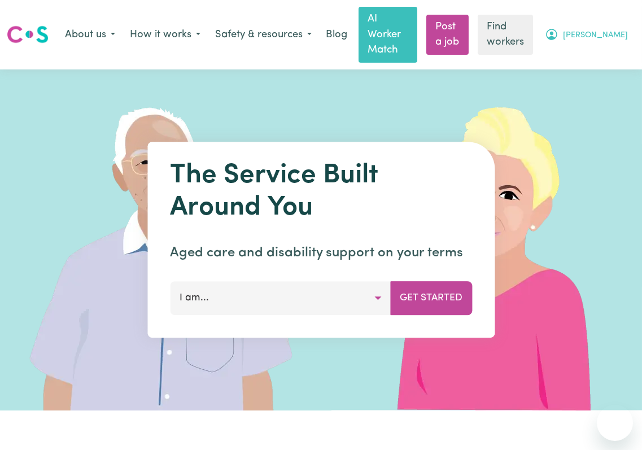
drag, startPoint x: 604, startPoint y: 10, endPoint x: 601, endPoint y: 36, distance: 26.1
click at [604, 18] on div "About us How it works Safety & resources Blog AI Worker Match Post a job Find w…" at bounding box center [347, 35] width 578 height 56
click at [601, 36] on button "[PERSON_NAME]" at bounding box center [586, 35] width 98 height 24
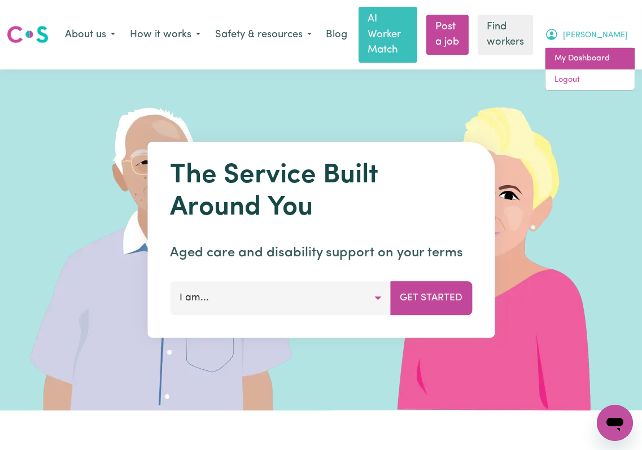
click at [588, 51] on link "My Dashboard" at bounding box center [589, 58] width 89 height 21
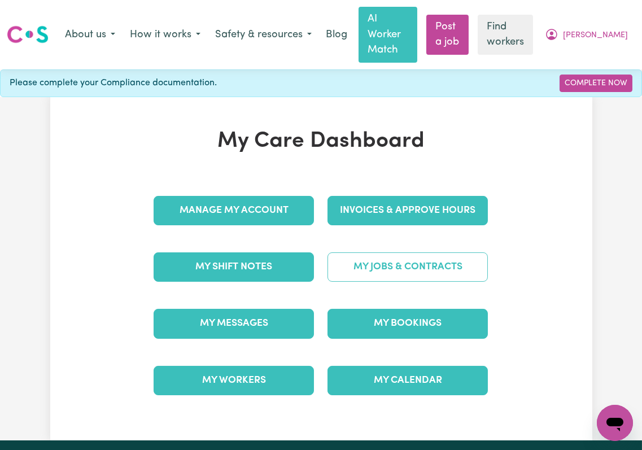
click at [380, 252] on link "My Jobs & Contracts" at bounding box center [407, 266] width 160 height 29
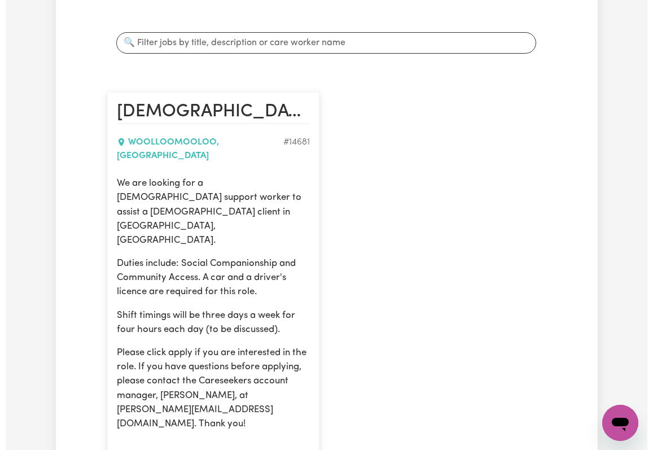
scroll to position [301, 0]
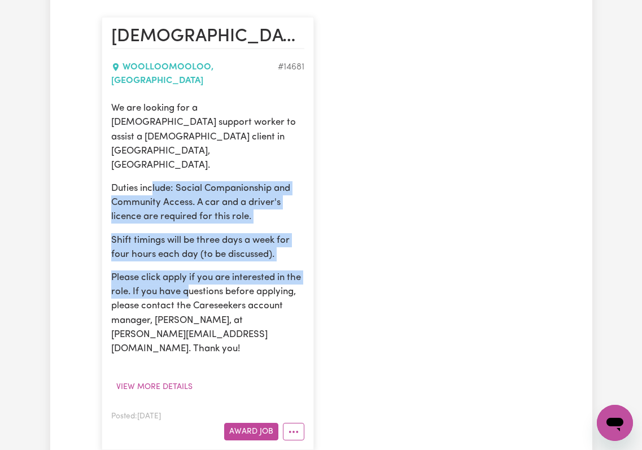
drag, startPoint x: 154, startPoint y: 134, endPoint x: 224, endPoint y: 270, distance: 152.5
click at [215, 254] on div "We are looking for a female support worker to assist a male client in Woolloomo…" at bounding box center [207, 228] width 193 height 255
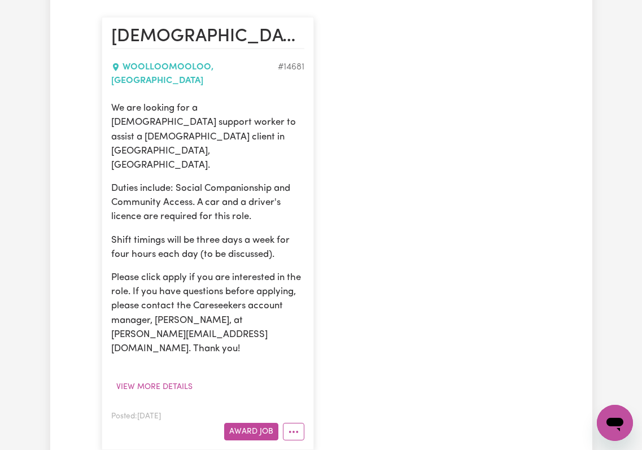
click at [224, 270] on p "Please click apply if you are interested in the role. If you have questions bef…" at bounding box center [207, 312] width 193 height 85
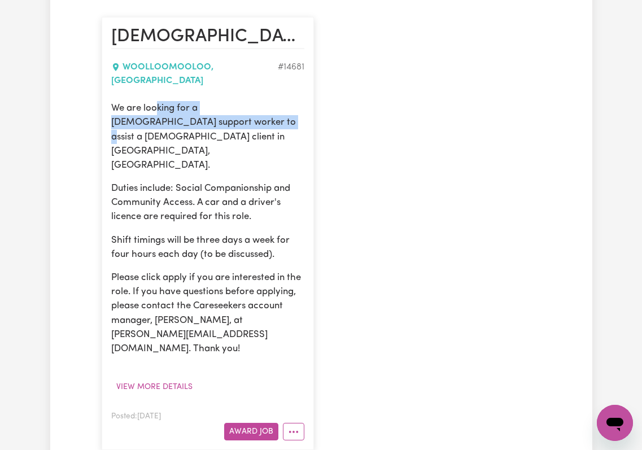
drag, startPoint x: 159, startPoint y: 90, endPoint x: 181, endPoint y: 110, distance: 30.0
click at [181, 110] on p "We are looking for a female support worker to assist a male client in Woolloomo…" at bounding box center [207, 136] width 193 height 71
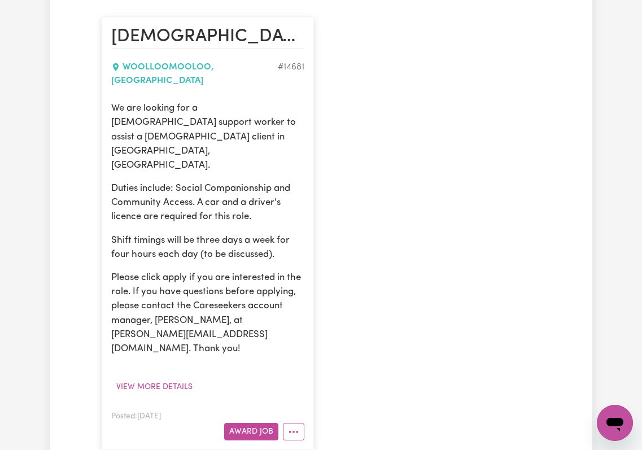
click at [171, 181] on p "Duties include: Social Companionship and Community Access. A car and a driver's…" at bounding box center [207, 202] width 193 height 43
click at [154, 378] on button "View more details" at bounding box center [154, 387] width 86 height 18
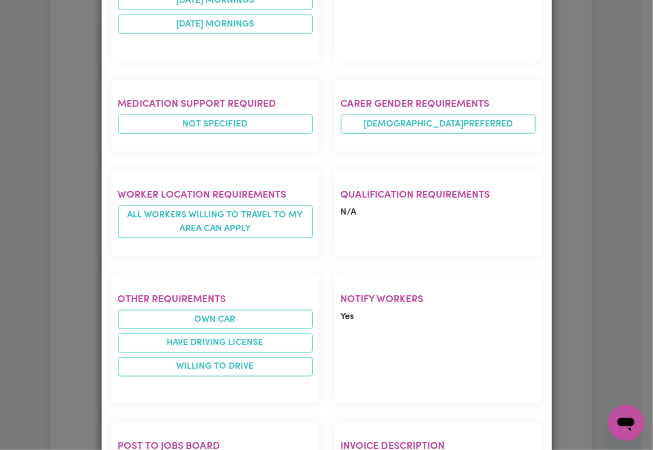
scroll to position [568, 0]
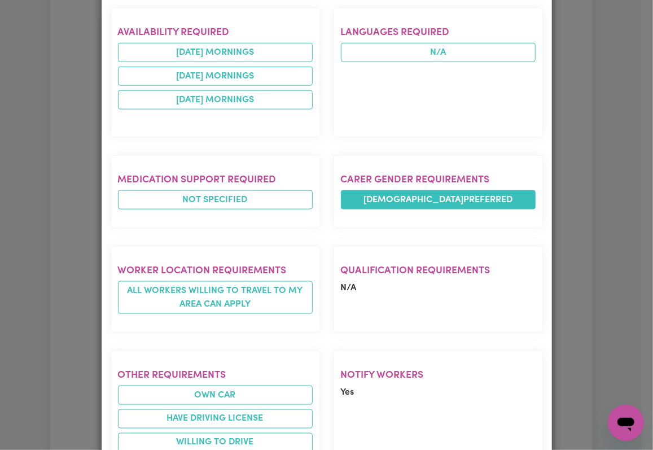
drag, startPoint x: 396, startPoint y: 174, endPoint x: 493, endPoint y: 174, distance: 97.1
click at [493, 190] on span "FEMALE preferred" at bounding box center [438, 199] width 195 height 19
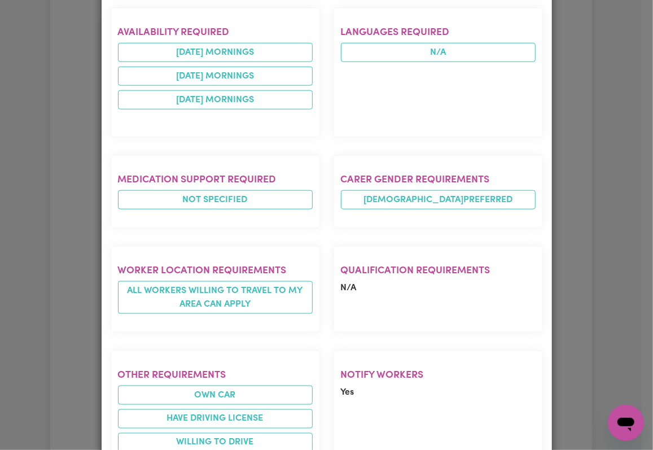
click at [94, 163] on div "Job Details Female Support Worker Needed In Woolloomooloo, NSW WOOLLOOMOOLOO , …" at bounding box center [326, 225] width 653 height 450
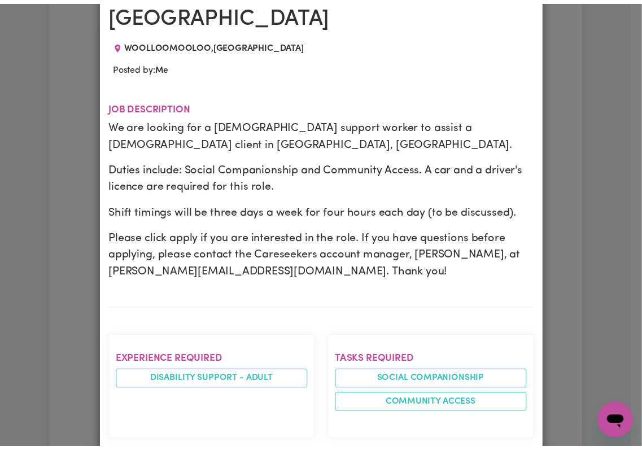
scroll to position [0, 0]
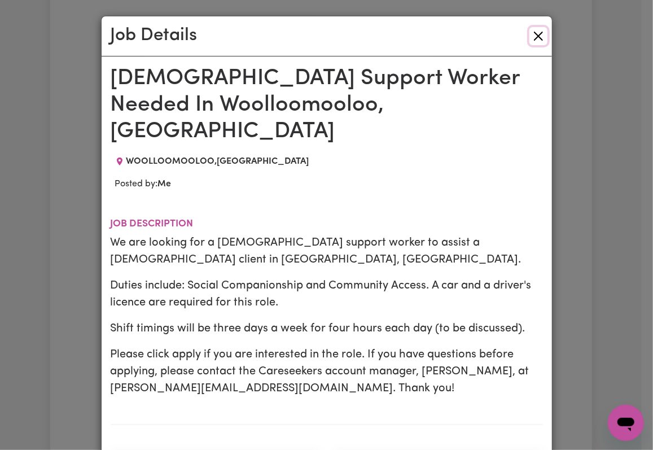
click at [530, 37] on button "Close" at bounding box center [539, 36] width 18 height 18
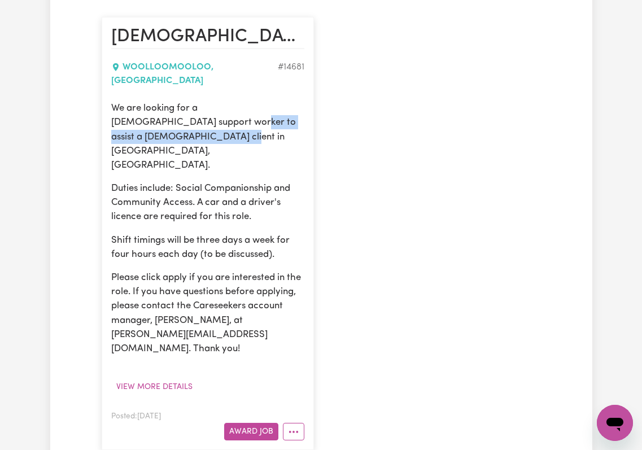
drag, startPoint x: 143, startPoint y: 104, endPoint x: 165, endPoint y: 128, distance: 32.4
click at [163, 126] on p "We are looking for a female support worker to assist a male client in Woolloomo…" at bounding box center [207, 136] width 193 height 71
click at [173, 134] on div "We are looking for a female support worker to assist a male client in Woolloomo…" at bounding box center [207, 228] width 193 height 255
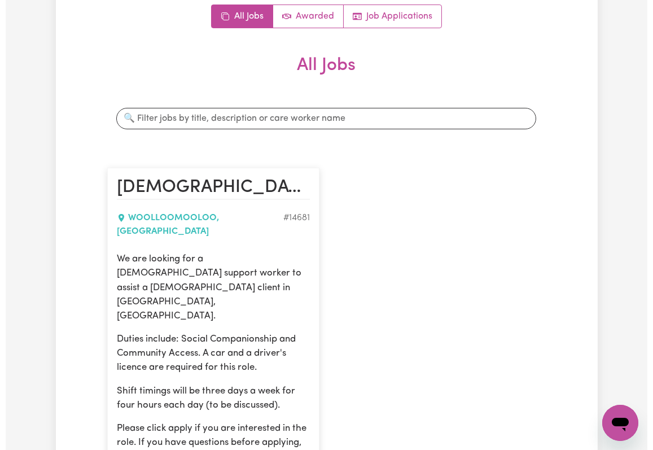
scroll to position [376, 0]
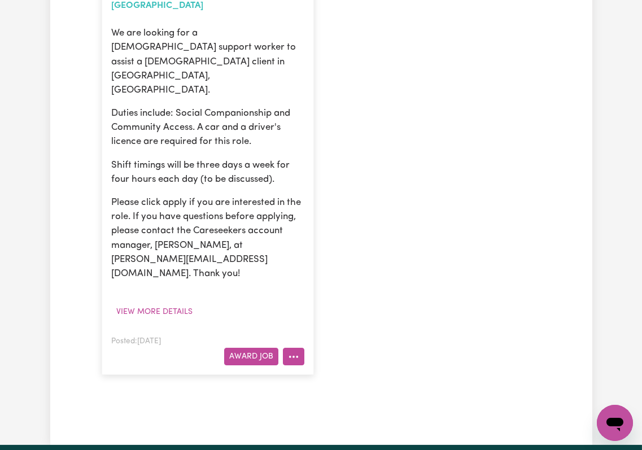
click at [296, 348] on button "More options" at bounding box center [293, 357] width 21 height 18
click at [169, 303] on button "View more details" at bounding box center [154, 312] width 86 height 18
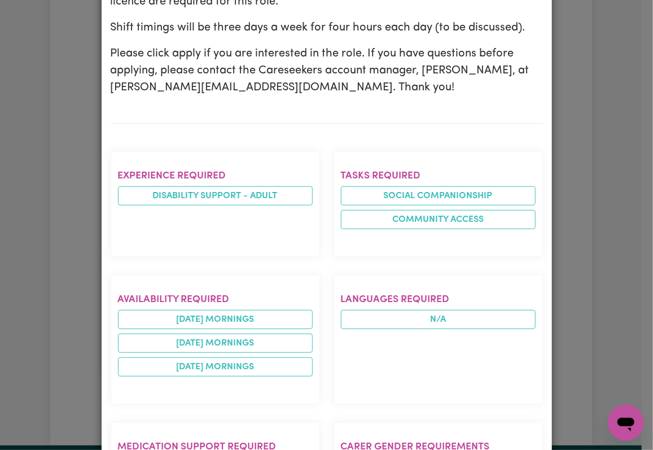
scroll to position [0, 0]
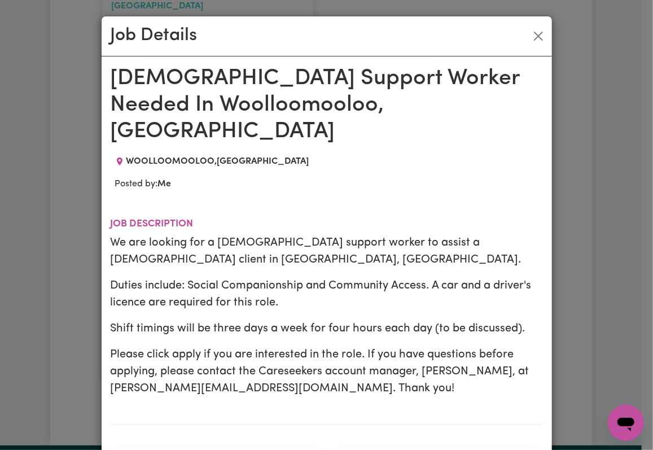
click at [173, 157] on span "WOOLLOOMOOLOO , New South Wales" at bounding box center [217, 161] width 183 height 9
copy span "WOOLLOOMOOLOO"
click at [530, 31] on button "Close" at bounding box center [539, 36] width 18 height 18
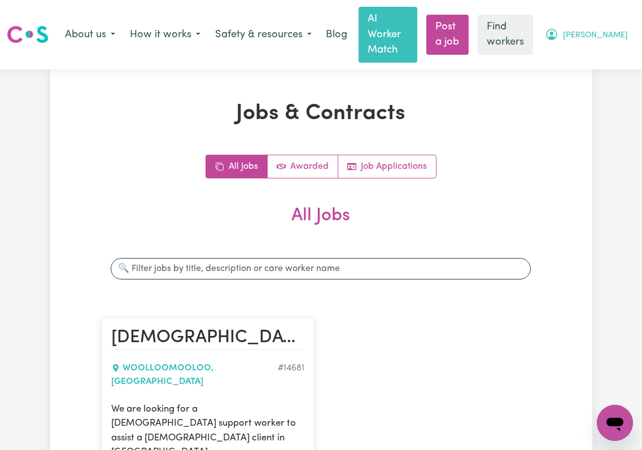
click at [606, 32] on span "[PERSON_NAME]" at bounding box center [595, 35] width 65 height 12
click at [592, 53] on link "My Dashboard" at bounding box center [589, 58] width 89 height 21
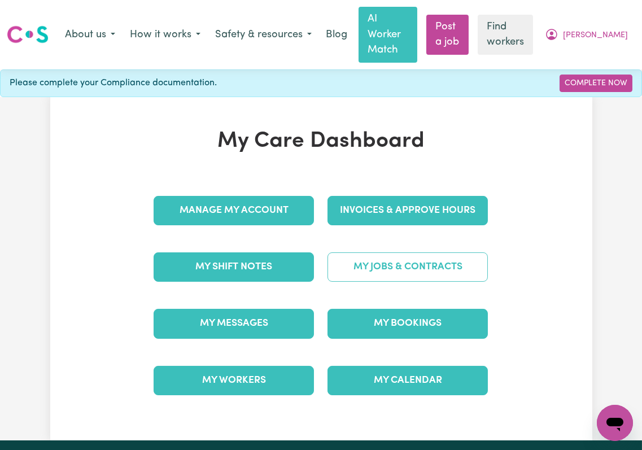
click at [418, 258] on link "My Jobs & Contracts" at bounding box center [407, 266] width 160 height 29
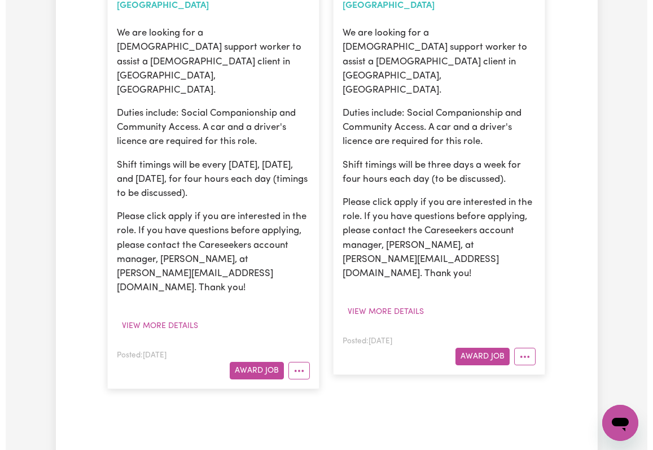
scroll to position [301, 0]
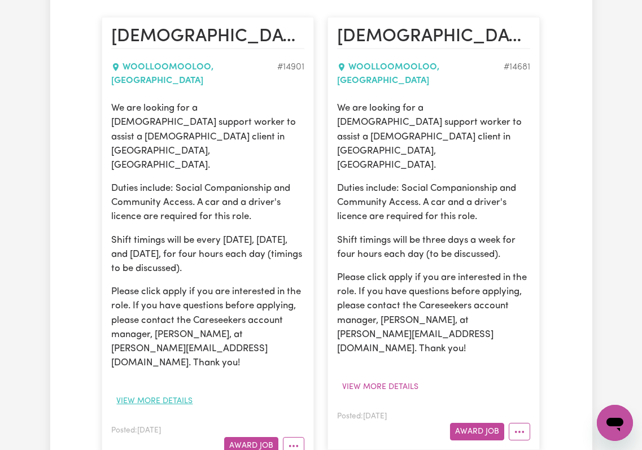
click at [141, 392] on button "View more details" at bounding box center [154, 401] width 86 height 18
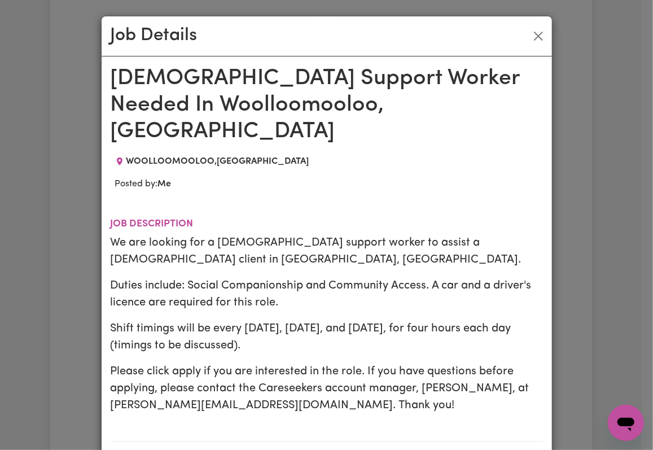
scroll to position [150, 0]
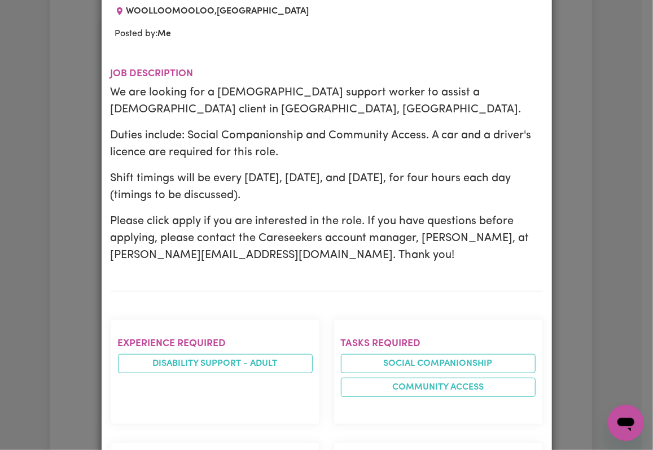
drag, startPoint x: 107, startPoint y: 64, endPoint x: 259, endPoint y: 172, distance: 186.4
click at [259, 172] on div "We are looking for a female support worker to assist a male client in Woolloomo…" at bounding box center [327, 174] width 432 height 180
copy div "We are looking for a female support worker to assist a male client in Woolloomo…"
click at [140, 170] on p "Shift timings will be every Monday, Wednesday, and Friday, for four hours each …" at bounding box center [327, 187] width 432 height 34
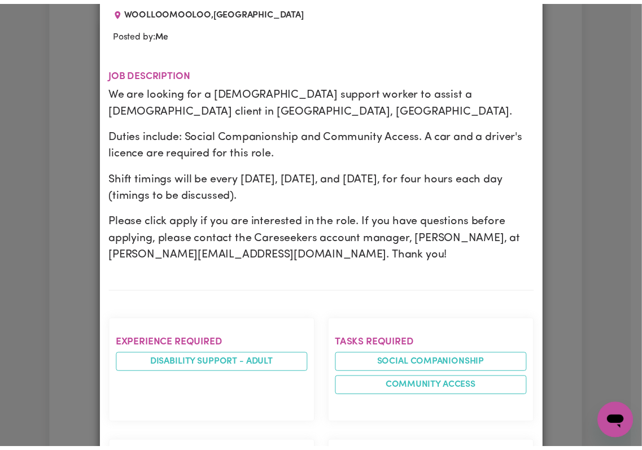
scroll to position [0, 0]
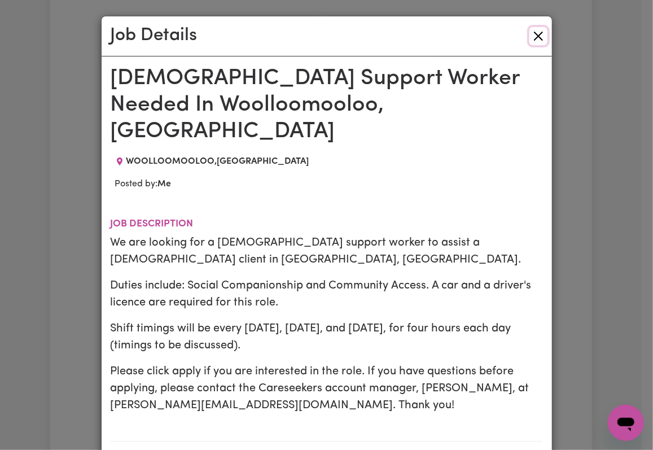
click at [536, 34] on button "Close" at bounding box center [539, 36] width 18 height 18
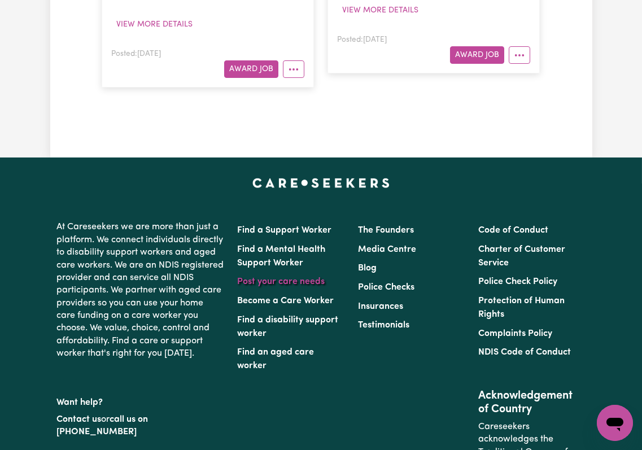
scroll to position [452, 0]
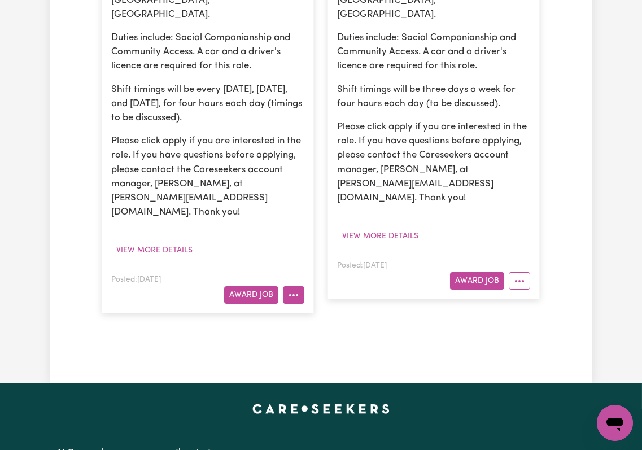
click at [282, 286] on div at bounding box center [291, 295] width 26 height 18
click at [285, 286] on button "More options" at bounding box center [293, 295] width 21 height 18
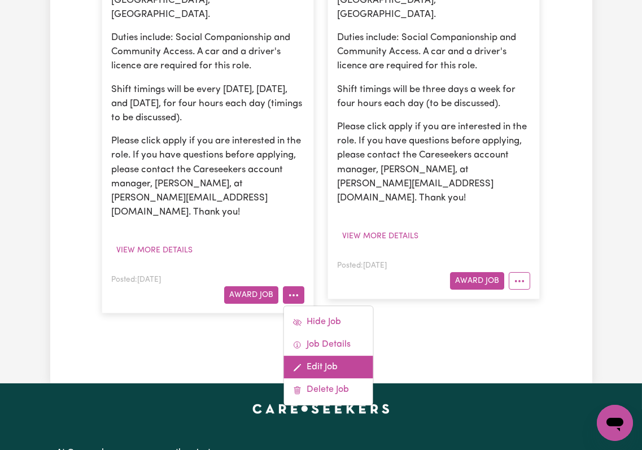
click at [313, 356] on link "Edit Job" at bounding box center [328, 367] width 89 height 23
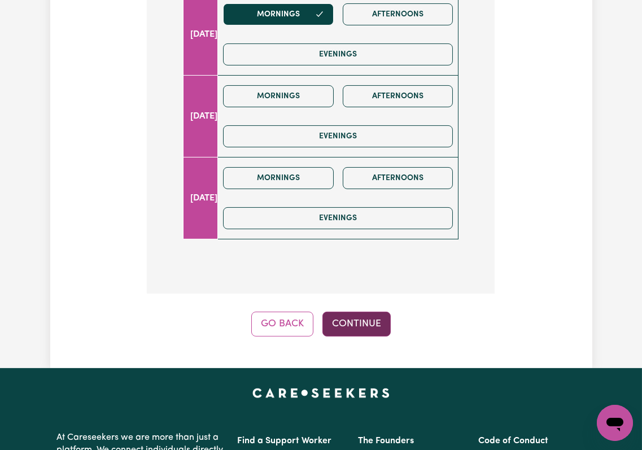
click at [340, 312] on button "Continue" at bounding box center [356, 324] width 68 height 25
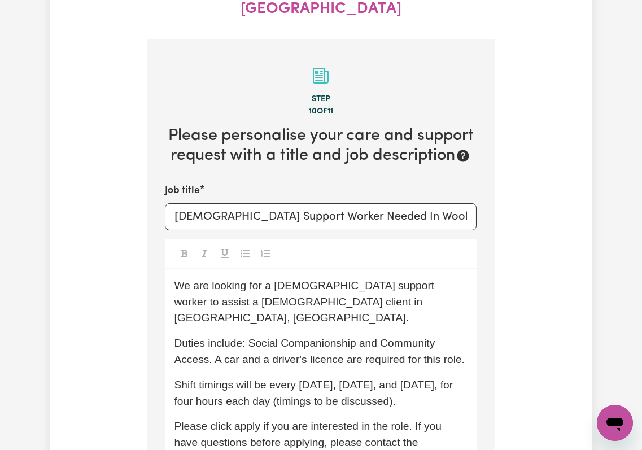
scroll to position [430, 0]
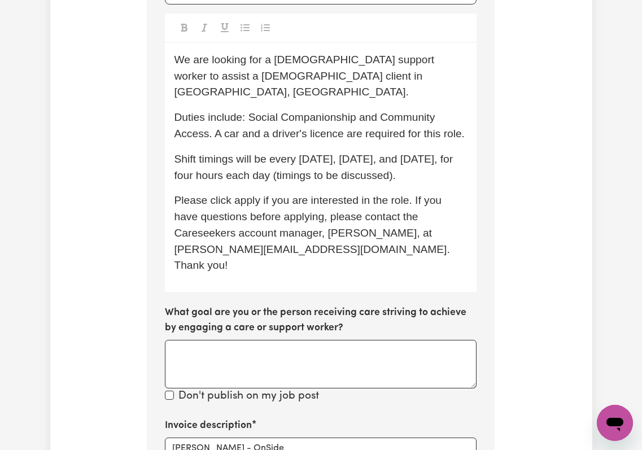
drag, startPoint x: 295, startPoint y: 138, endPoint x: 405, endPoint y: 133, distance: 109.6
click at [405, 153] on span "Shift timings will be every Monday, Wednesday, and Friday, for four hours each …" at bounding box center [315, 167] width 282 height 28
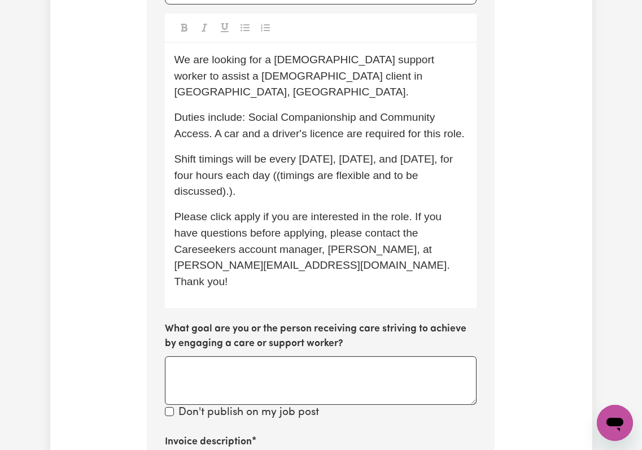
click at [295, 153] on span "Shift timings will be every Monday, Wednesday, and Friday, for four hours each …" at bounding box center [315, 175] width 282 height 45
click at [229, 153] on span "Shift timings will be every Monday, Wednesday, and Friday, for four hours each …" at bounding box center [315, 175] width 282 height 45
click at [241, 209] on p "Please click apply if you are interested in the role. If you have questions bef…" at bounding box center [321, 249] width 294 height 81
drag, startPoint x: 360, startPoint y: 136, endPoint x: 380, endPoint y: 157, distance: 29.6
click at [379, 155] on p "Shift timings will be every Monday, Wednesday, and Friday, for four hours each …" at bounding box center [321, 175] width 294 height 49
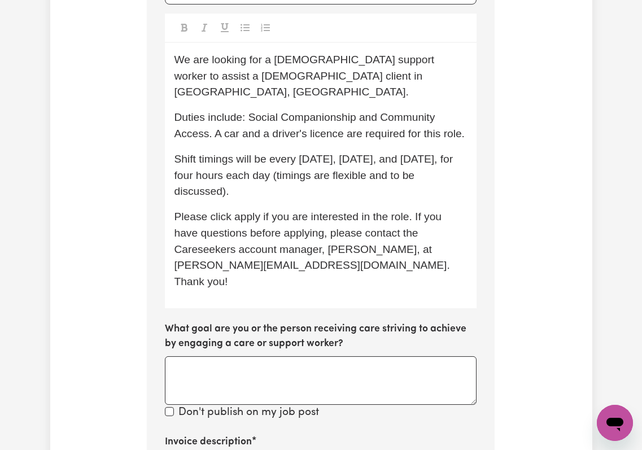
click at [380, 158] on p "Shift timings will be every Monday, Wednesday, and Friday, for four hours each …" at bounding box center [321, 175] width 294 height 49
drag, startPoint x: 417, startPoint y: 138, endPoint x: 437, endPoint y: 138, distance: 19.8
click at [437, 153] on span "Shift timings will be every Monday, Wednesday, and Friday, for four hours each …" at bounding box center [315, 175] width 282 height 45
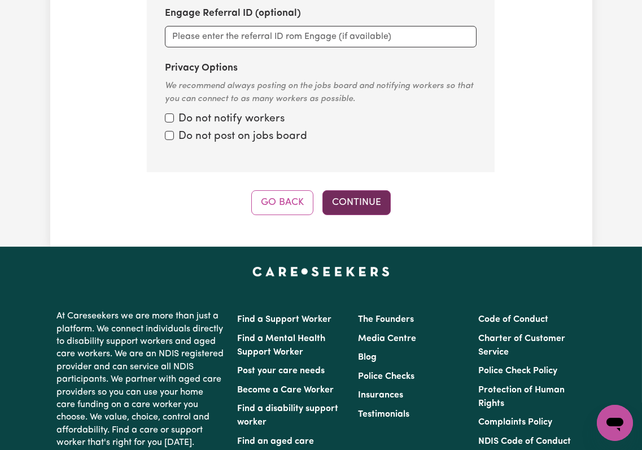
click at [361, 190] on button "Continue" at bounding box center [356, 202] width 68 height 25
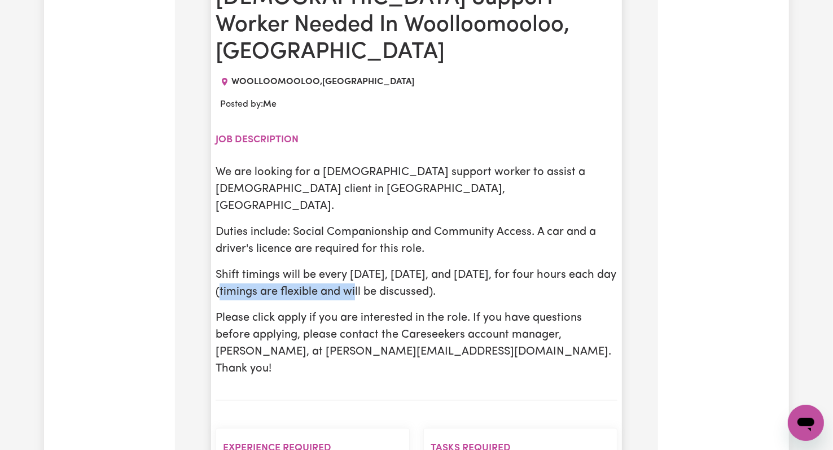
drag, startPoint x: 260, startPoint y: 228, endPoint x: 392, endPoint y: 228, distance: 132.1
click at [392, 266] on p "Shift timings will be every Monday, Wednesday, and Friday, for four hours each …" at bounding box center [417, 283] width 402 height 34
click at [393, 266] on p "Shift timings will be every Monday, Wednesday, and Friday, for four hours each …" at bounding box center [417, 283] width 402 height 34
drag, startPoint x: 314, startPoint y: 233, endPoint x: 454, endPoint y: 230, distance: 140.0
click at [454, 266] on p "Shift timings will be every Monday, Wednesday, and Friday, for four hours each …" at bounding box center [417, 283] width 402 height 34
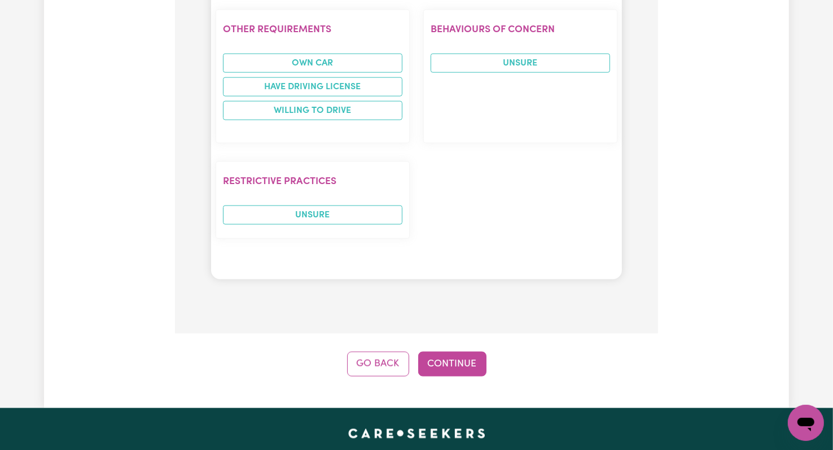
click at [462, 352] on button "Continue" at bounding box center [452, 364] width 68 height 25
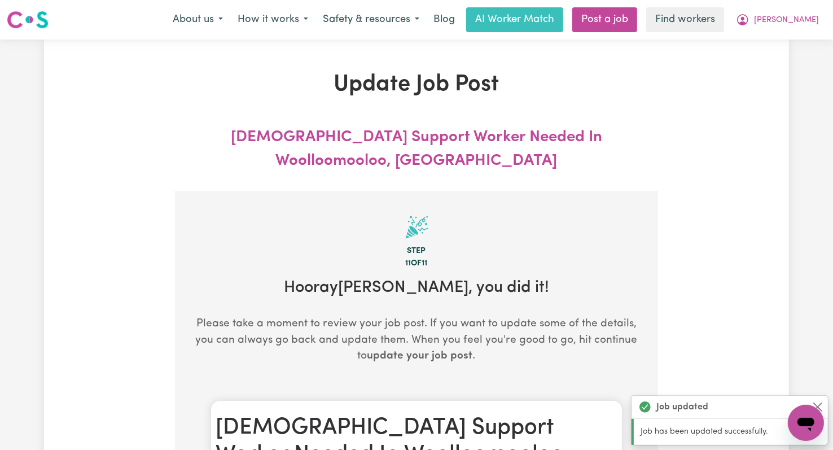
scroll to position [376, 0]
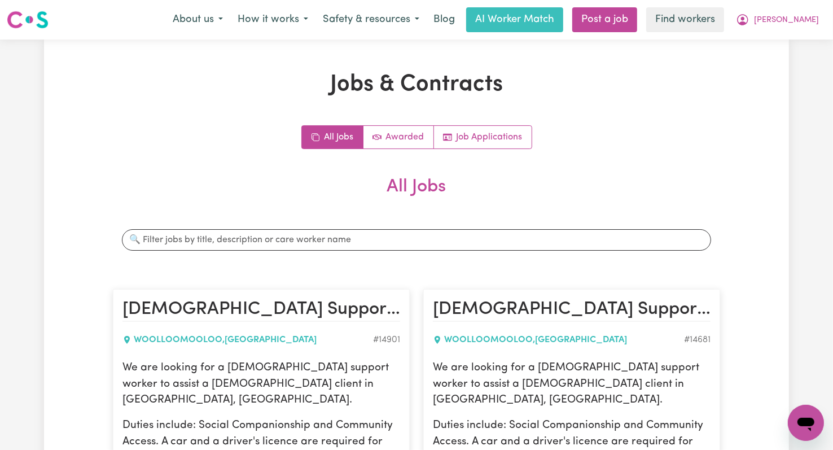
scroll to position [226, 0]
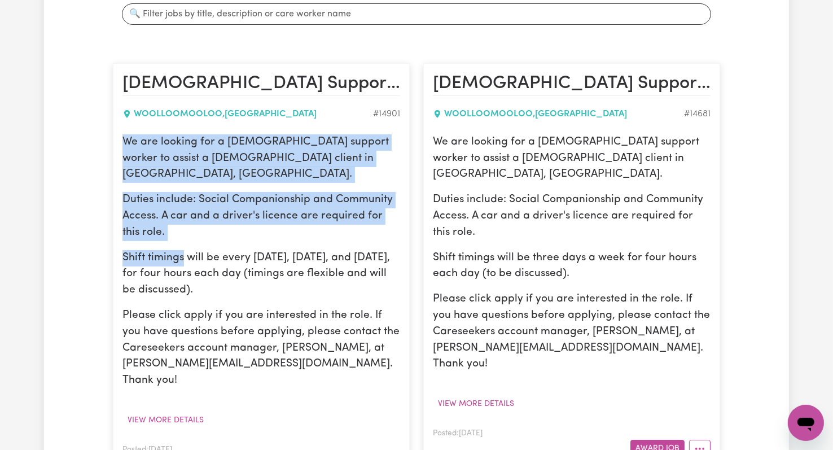
drag, startPoint x: 125, startPoint y: 143, endPoint x: 183, endPoint y: 238, distance: 111.6
click at [183, 238] on div "We are looking for a female support worker to assist a male client in Woolloomo…" at bounding box center [262, 261] width 278 height 255
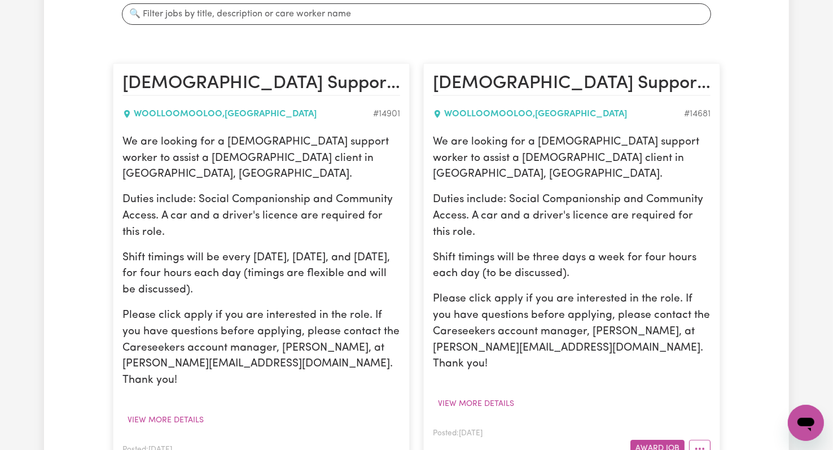
click at [224, 308] on p "Please click apply if you are interested in the role. If you have questions bef…" at bounding box center [262, 348] width 278 height 81
drag, startPoint x: 230, startPoint y: 276, endPoint x: 115, endPoint y: 246, distance: 118.6
click at [115, 246] on article "Female Support Worker Needed In Woolloomooloo, NSW WOOLLOOMOOLOO , New South Wa…" at bounding box center [261, 273] width 297 height 420
copy p "Shift timings will be every Monday, Wednesday, and Friday, for four hours each …"
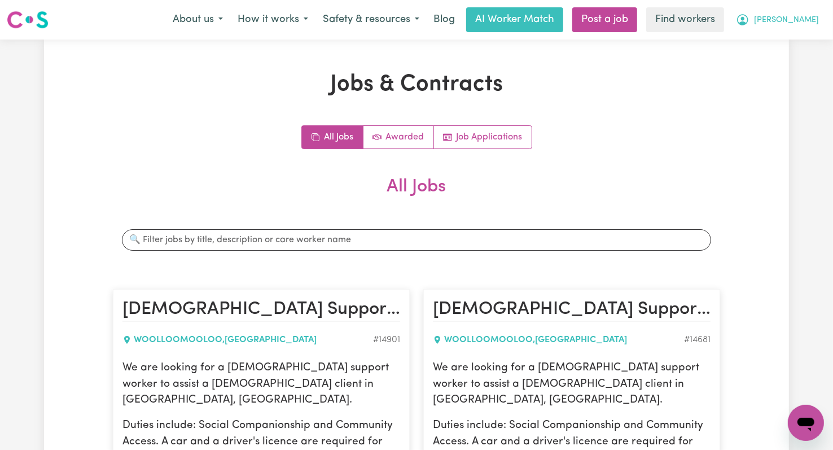
click at [641, 17] on button "[PERSON_NAME]" at bounding box center [778, 20] width 98 height 24
click at [641, 63] on link "Logout" at bounding box center [781, 64] width 89 height 21
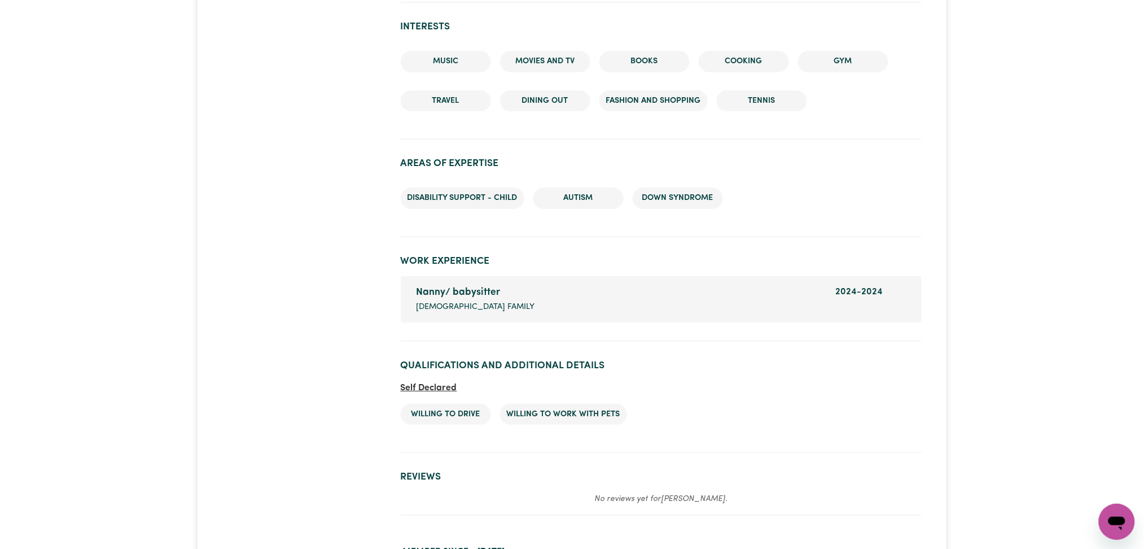
scroll to position [1402, 0]
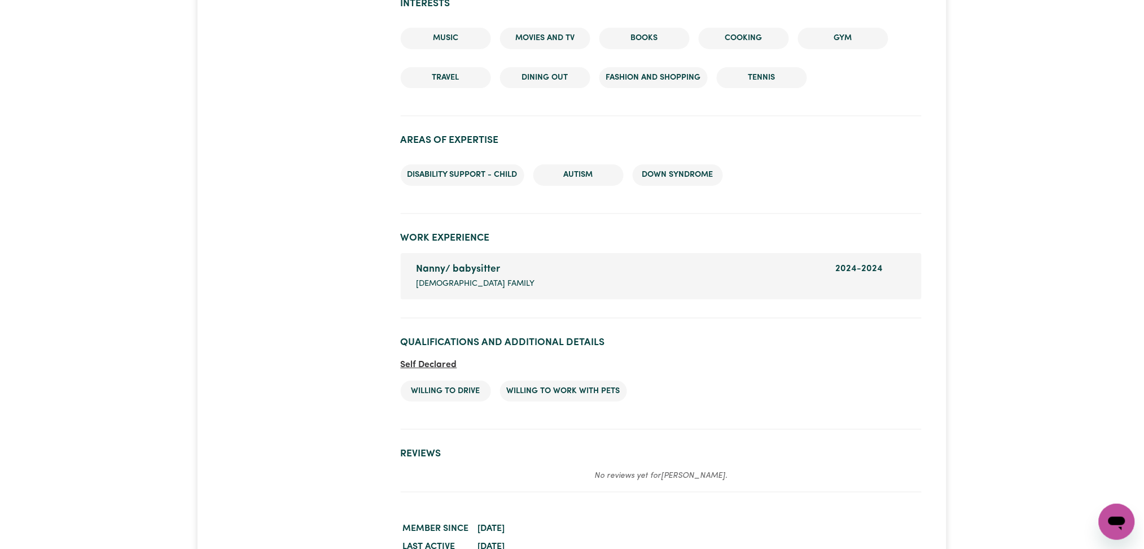
click at [794, 375] on ul "Willing to drive Willing to work with pets" at bounding box center [661, 391] width 521 height 40
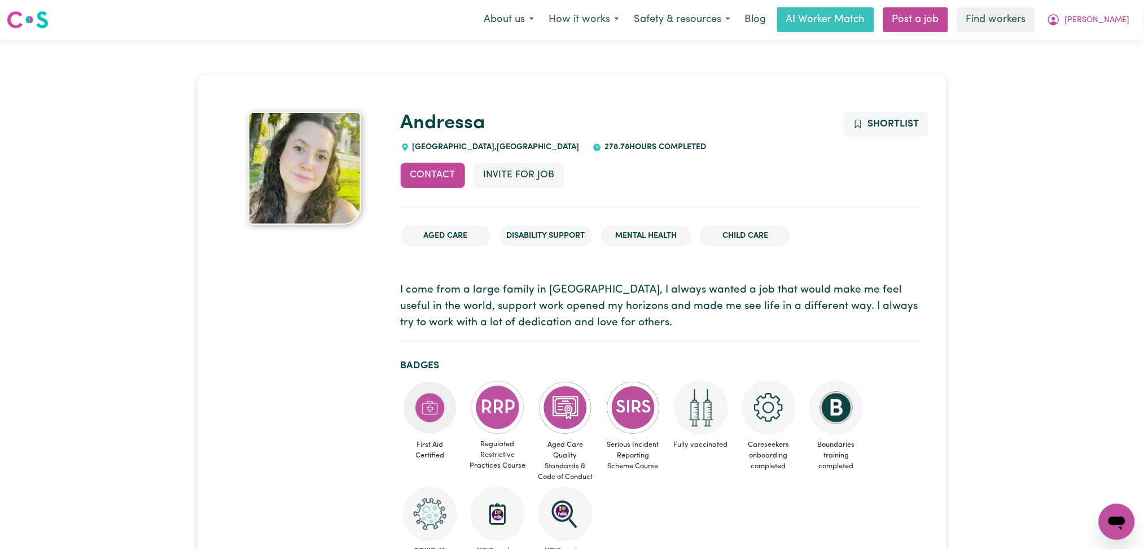
click at [374, 36] on nav "Menu About us How it works Safety & resources Blog AI Worker Match Post a job F…" at bounding box center [572, 20] width 1144 height 40
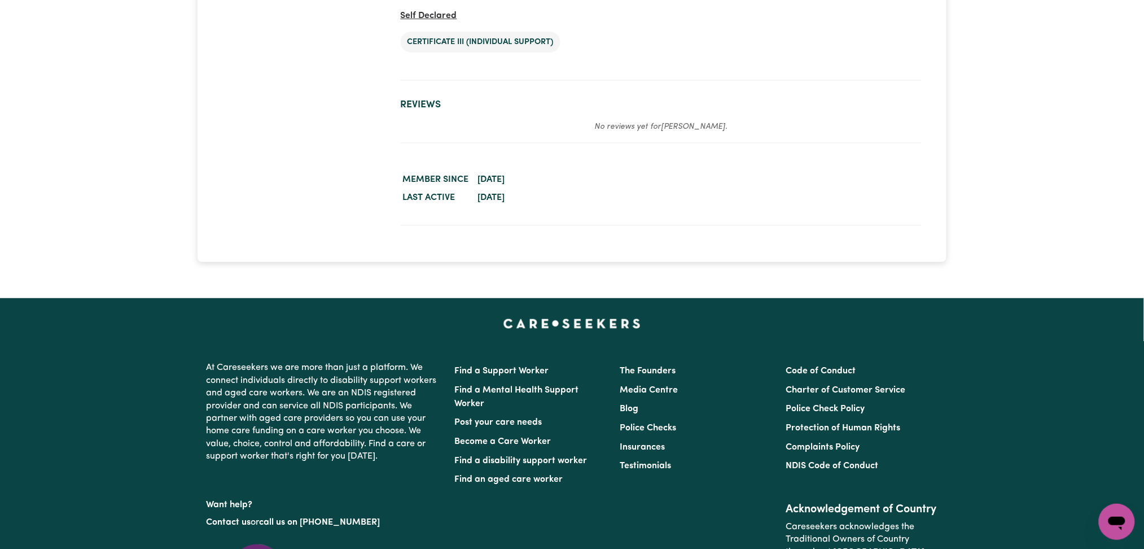
scroll to position [1434, 0]
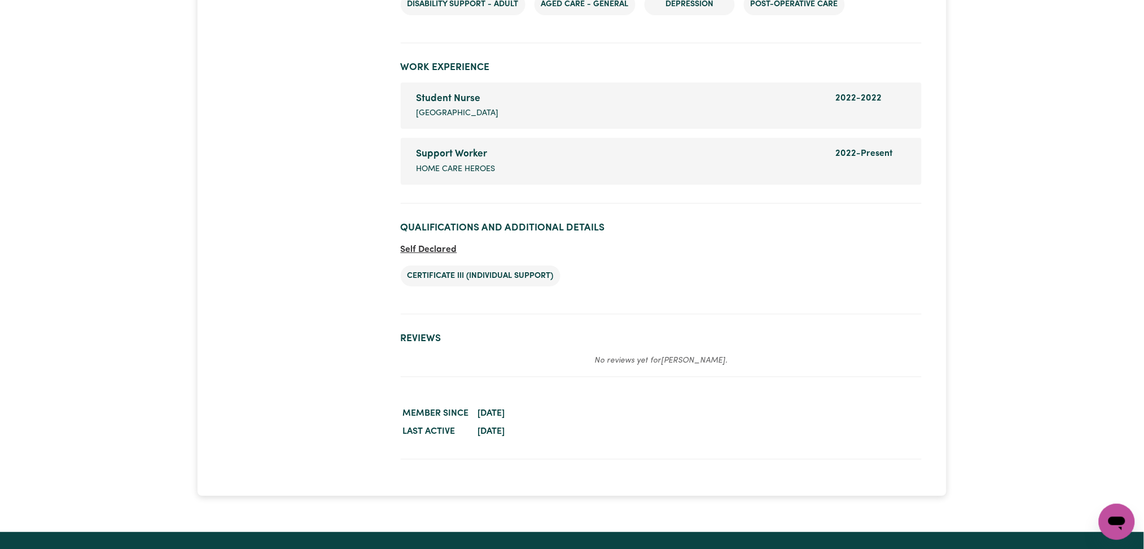
click at [640, 335] on h2 "Reviews" at bounding box center [661, 339] width 521 height 12
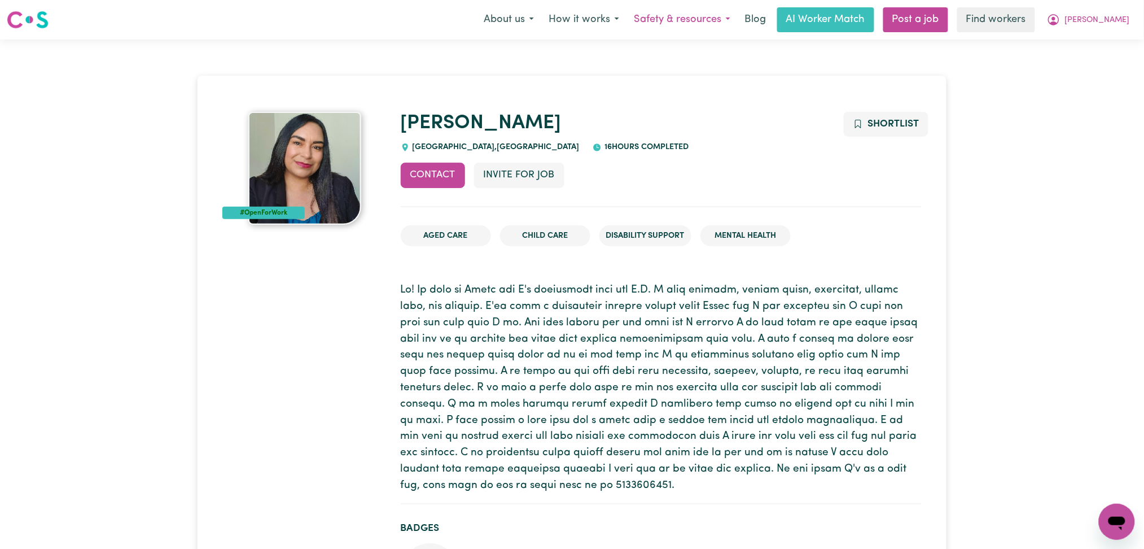
click at [733, 30] on button "Safety & resources" at bounding box center [682, 20] width 111 height 24
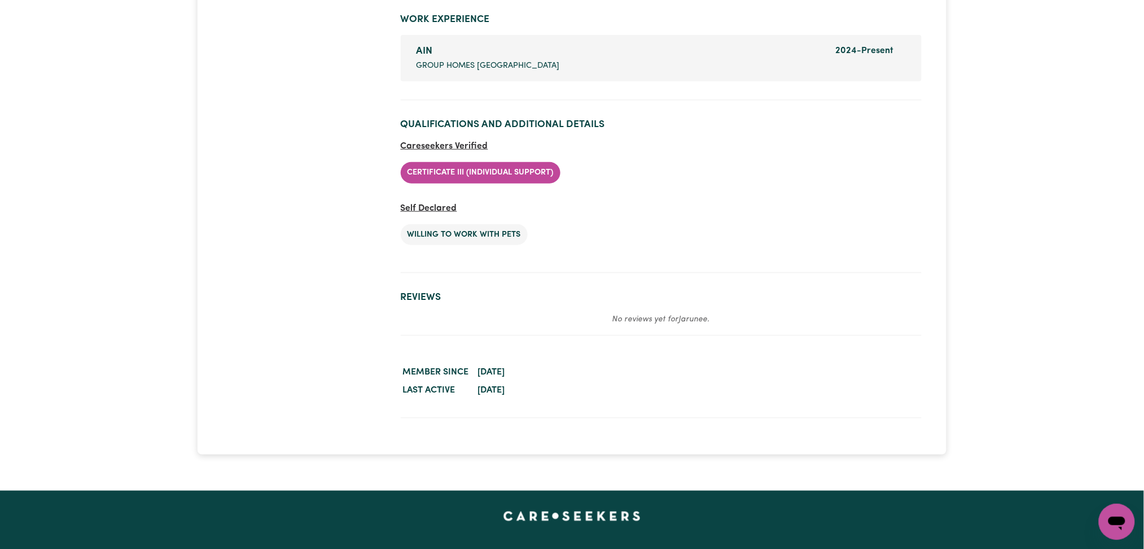
scroll to position [1846, 0]
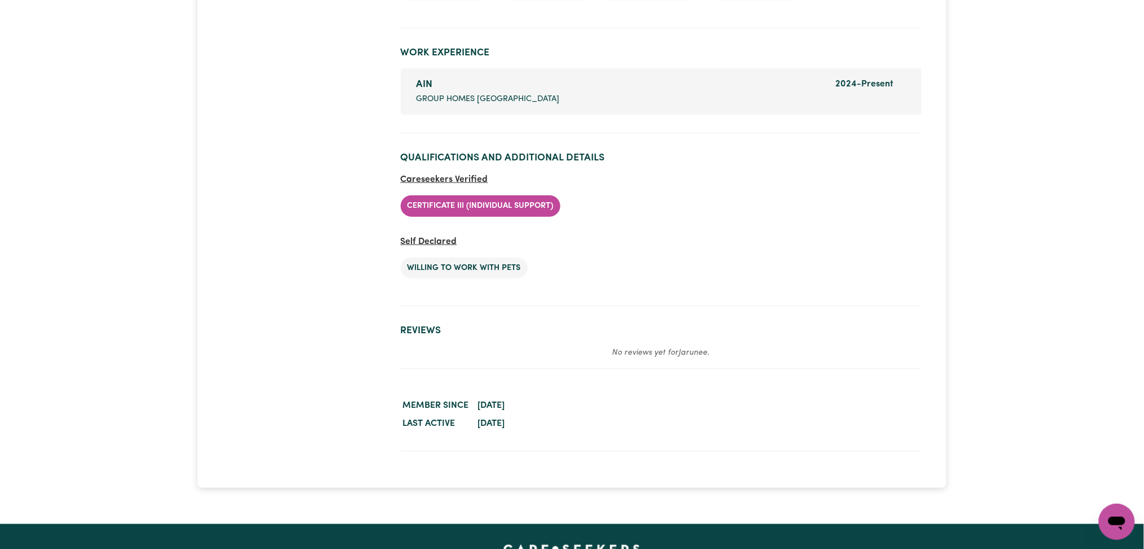
click at [722, 288] on ul "Willing to work with pets" at bounding box center [661, 268] width 521 height 40
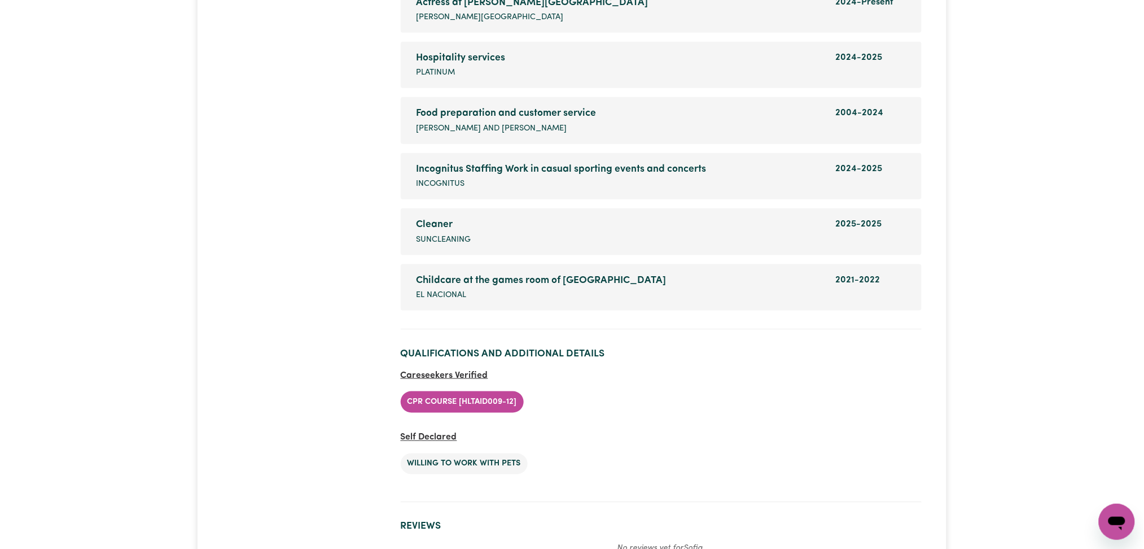
scroll to position [1965, 0]
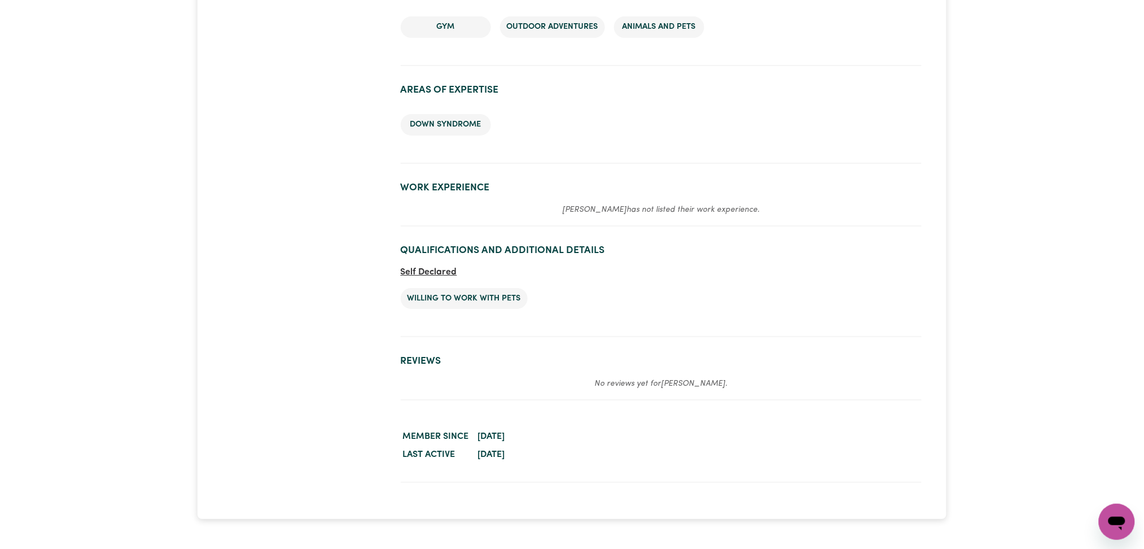
scroll to position [1424, 0]
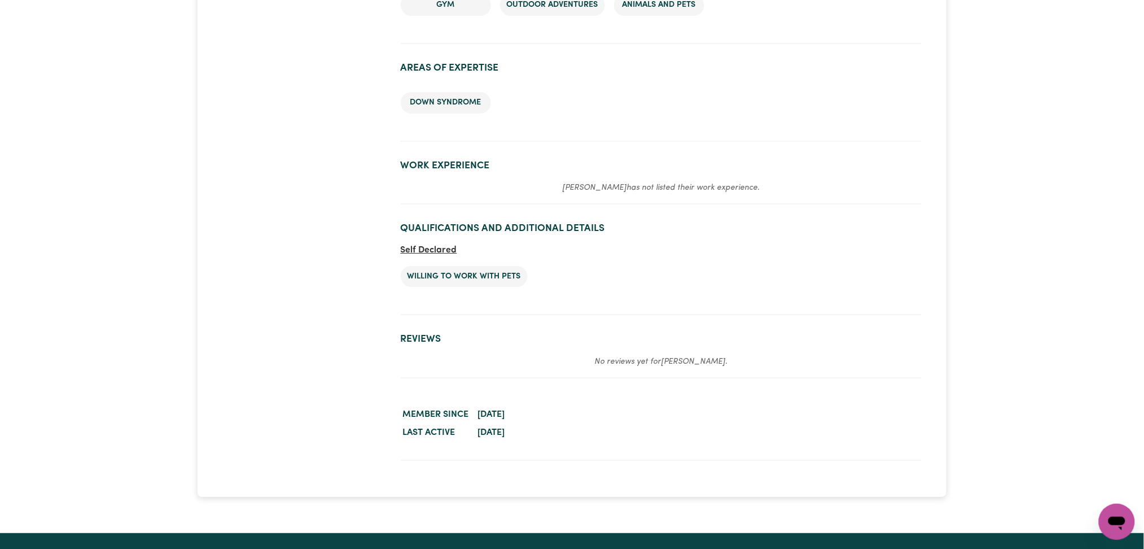
click at [884, 274] on ul "Willing to work with pets" at bounding box center [661, 277] width 521 height 40
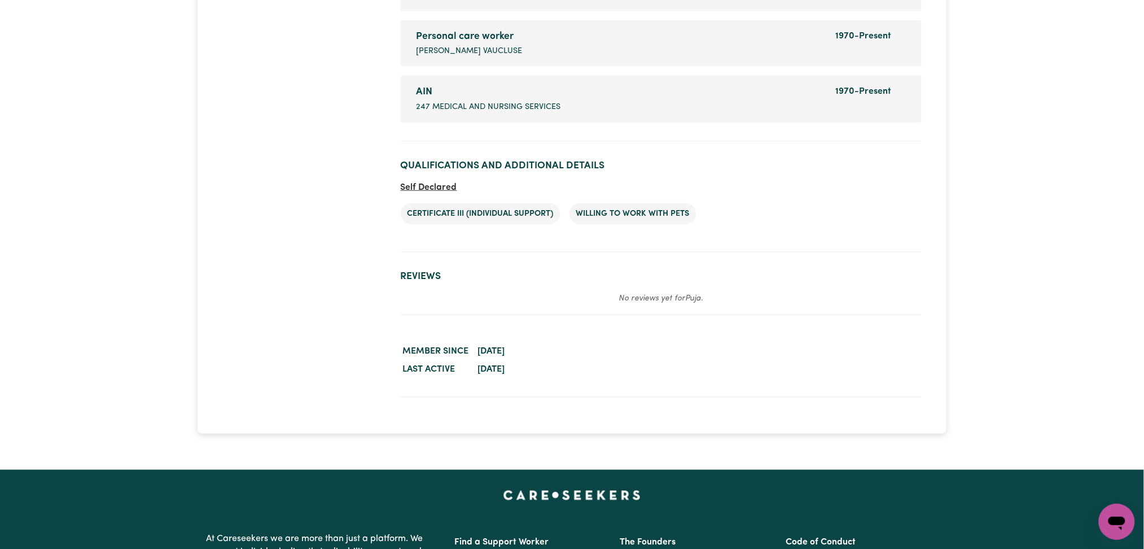
scroll to position [281, 0]
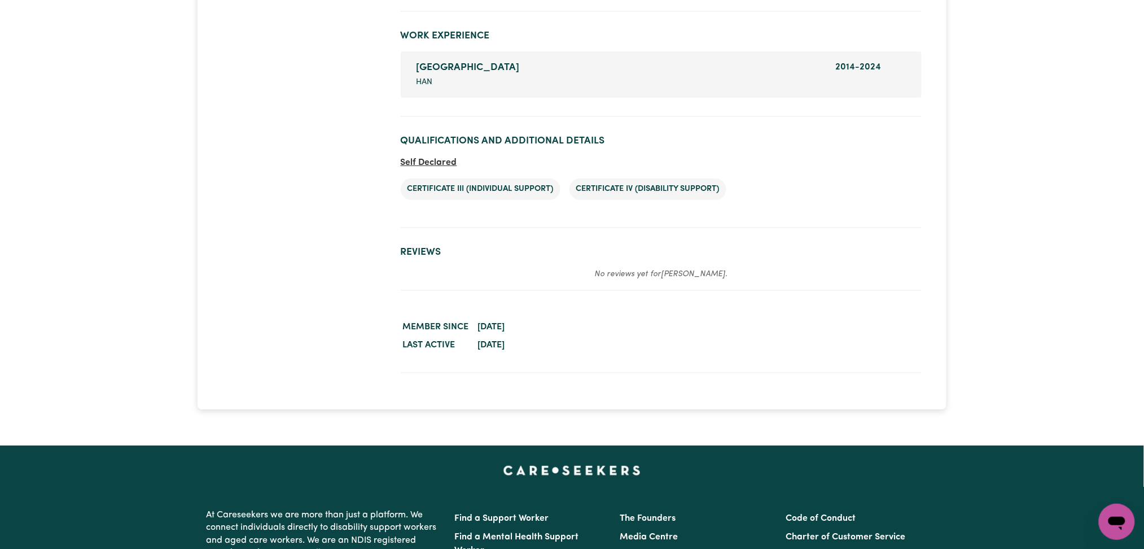
scroll to position [1358, 0]
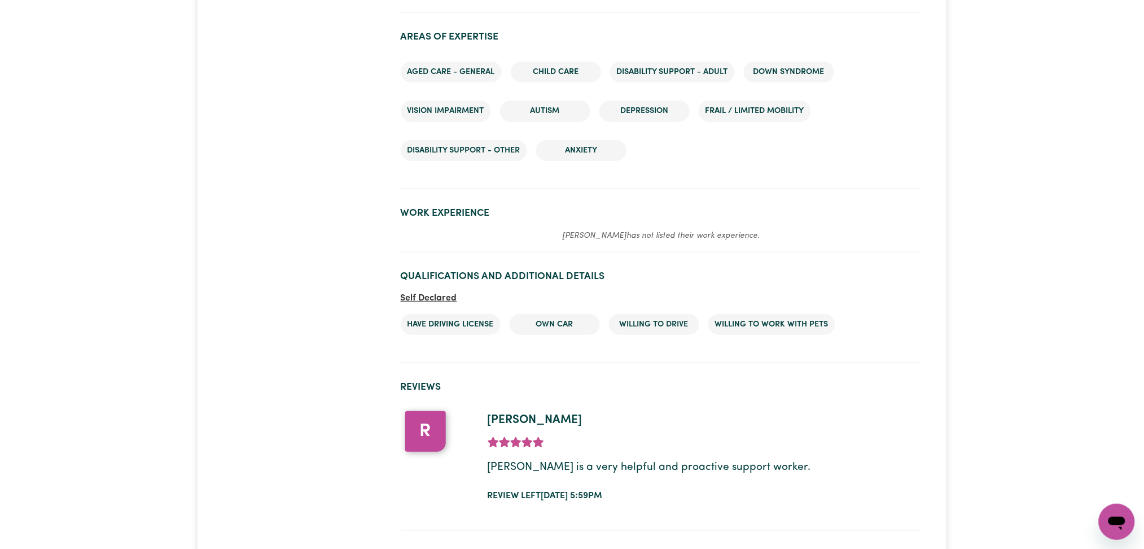
scroll to position [1606, 0]
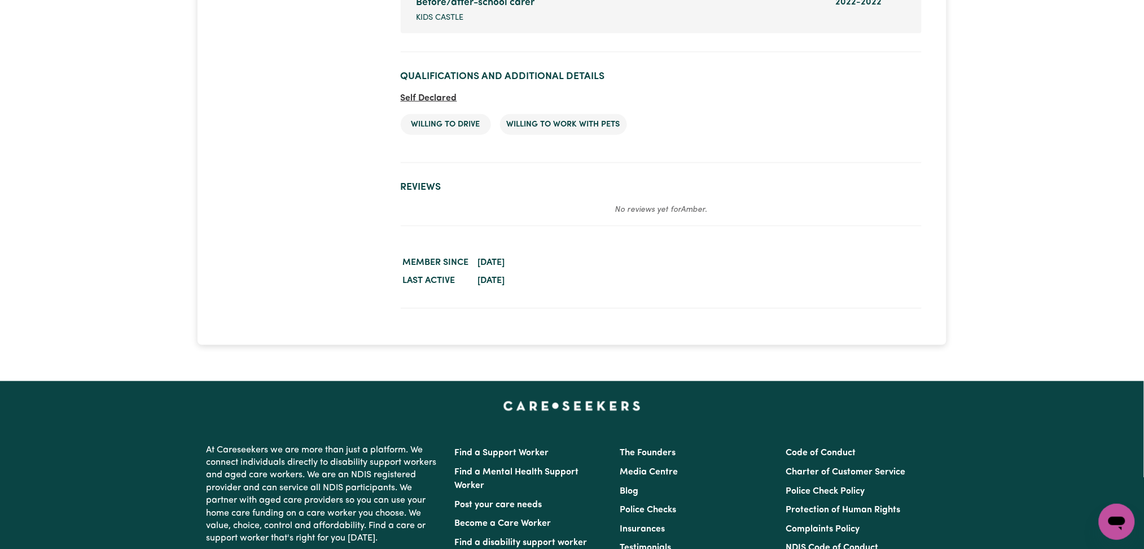
scroll to position [1799, 0]
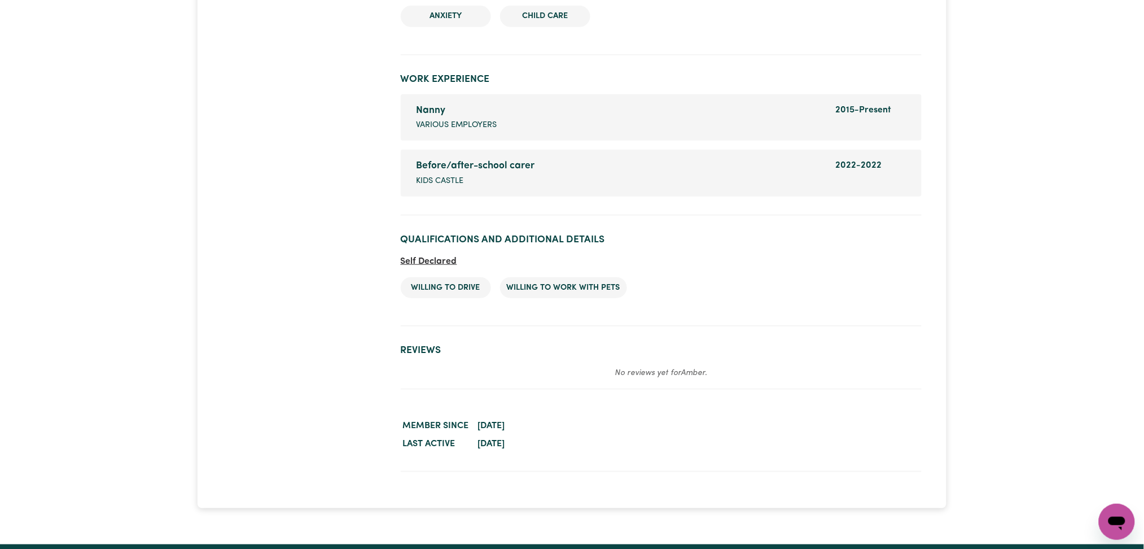
click at [871, 399] on section "Worker activity details Member since December 9, 2023 Last active February 10, …" at bounding box center [661, 435] width 521 height 73
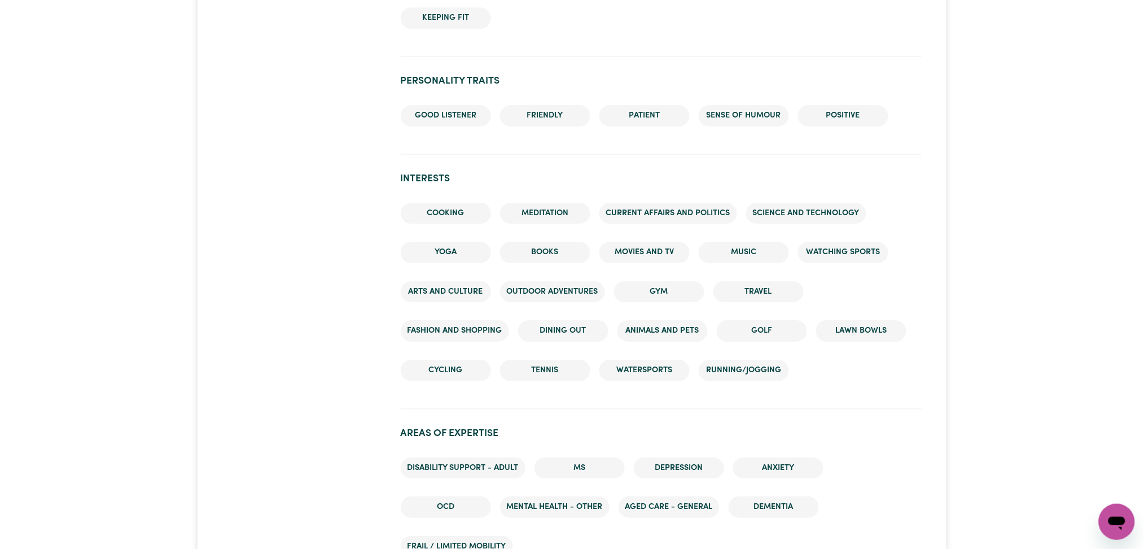
scroll to position [1731, 0]
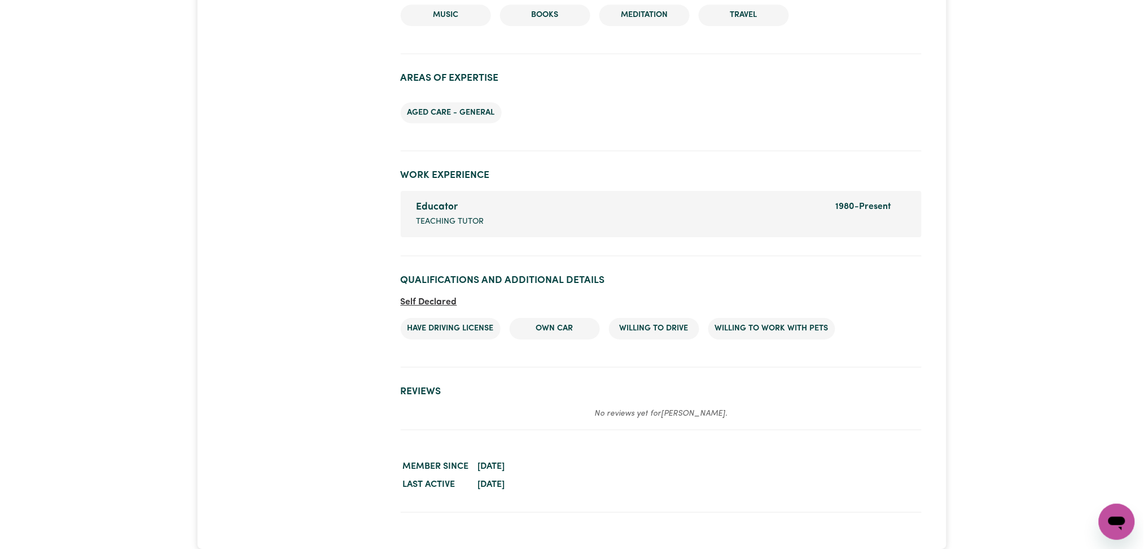
scroll to position [1203, 0]
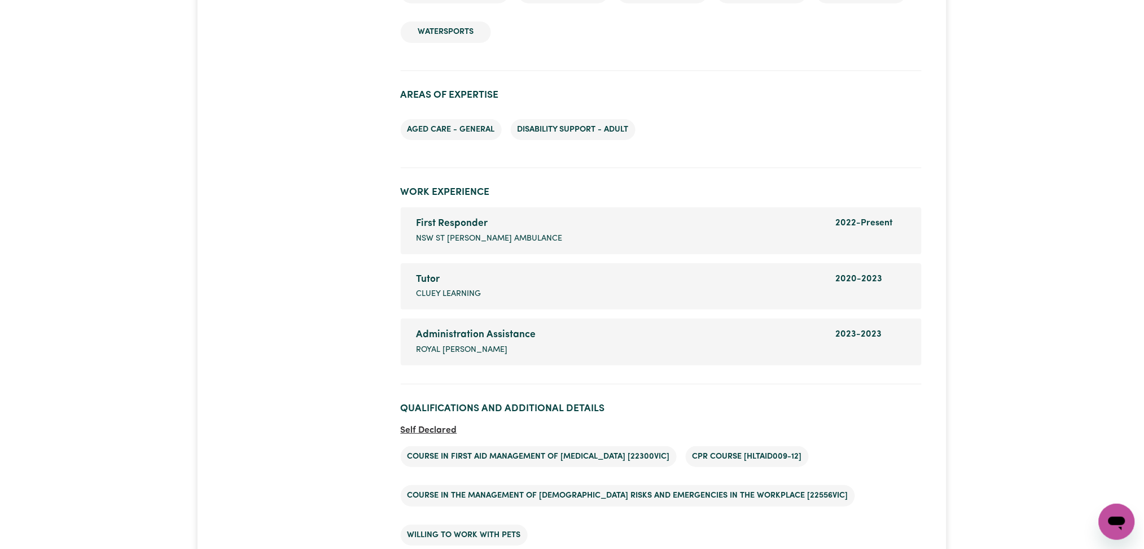
scroll to position [1768, 0]
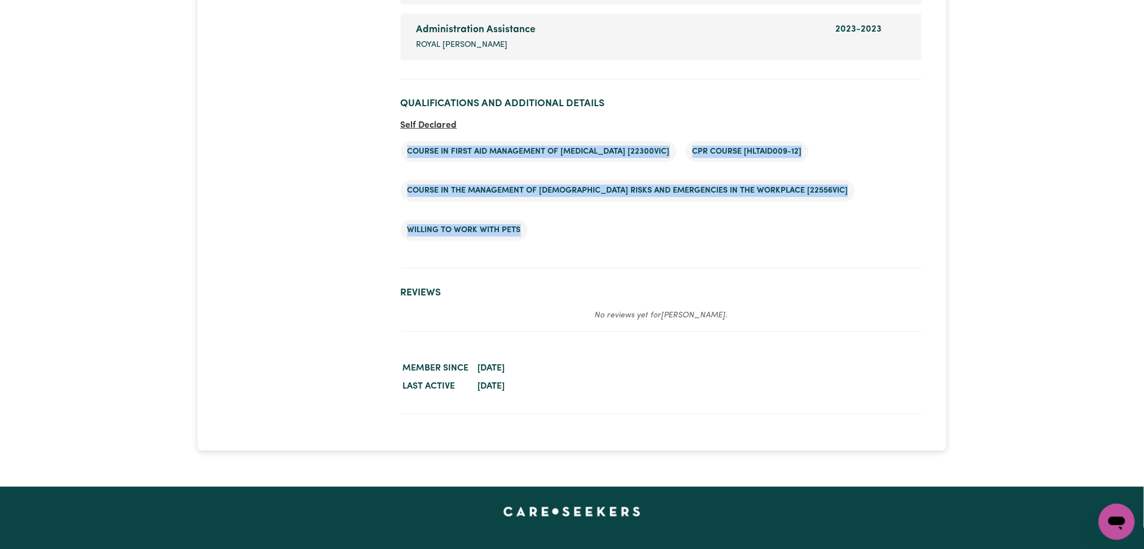
drag, startPoint x: 622, startPoint y: 132, endPoint x: 917, endPoint y: 304, distance: 341.0
click at [706, 257] on section "Qualifications and Additional Details Self Declared Course in First Aid Managem…" at bounding box center [661, 179] width 521 height 181
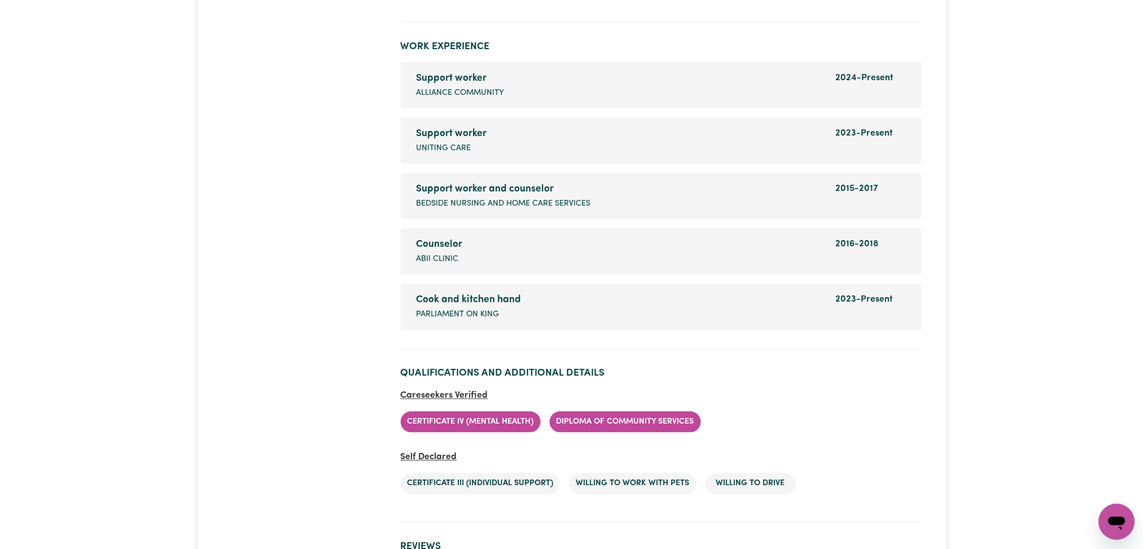
scroll to position [2217, 0]
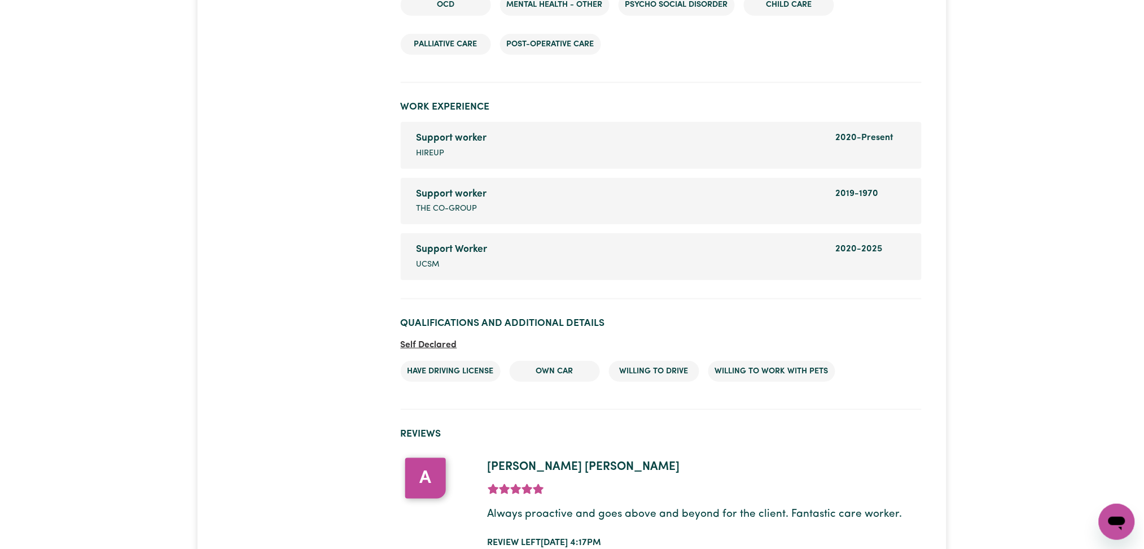
scroll to position [1826, 0]
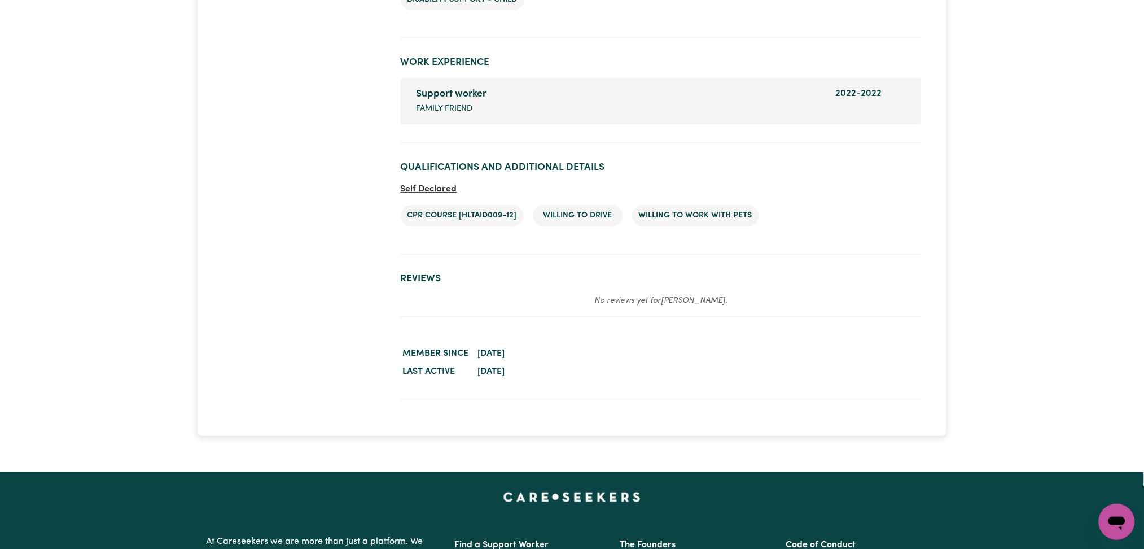
scroll to position [844, 0]
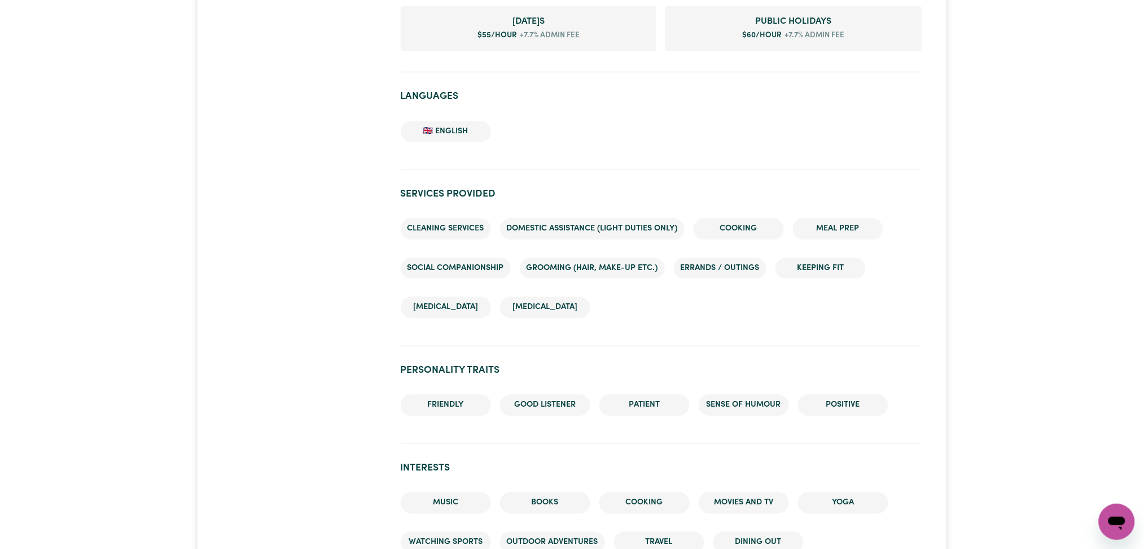
drag, startPoint x: 181, startPoint y: 361, endPoint x: 187, endPoint y: 360, distance: 6.4
click at [181, 361] on div "Chloe KENSINGTON , New South Wales 0 hours completed Contact Invite for Job Sho…" at bounding box center [572, 172] width 1144 height 1955
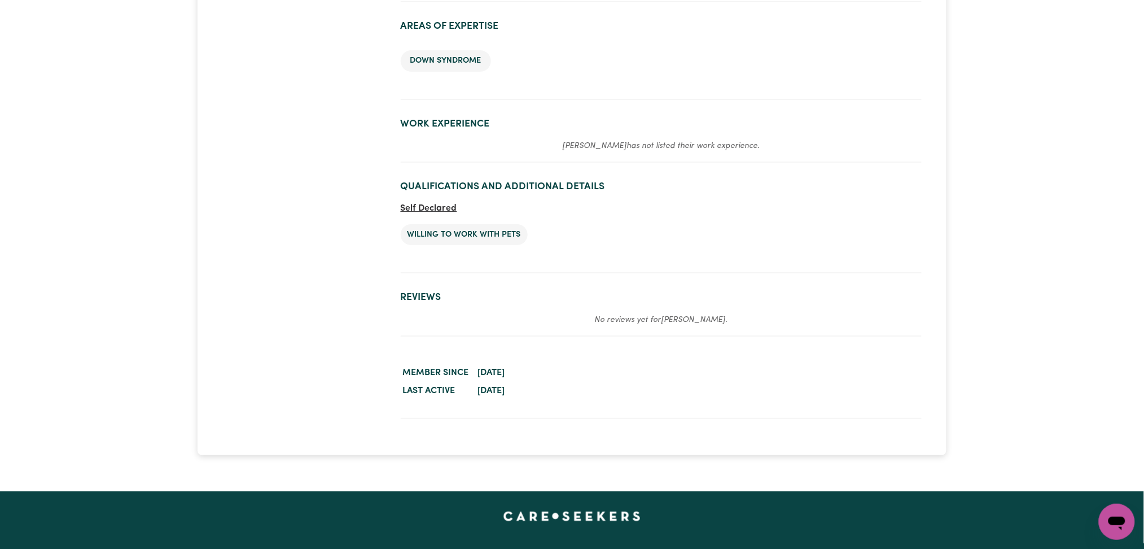
scroll to position [1399, 0]
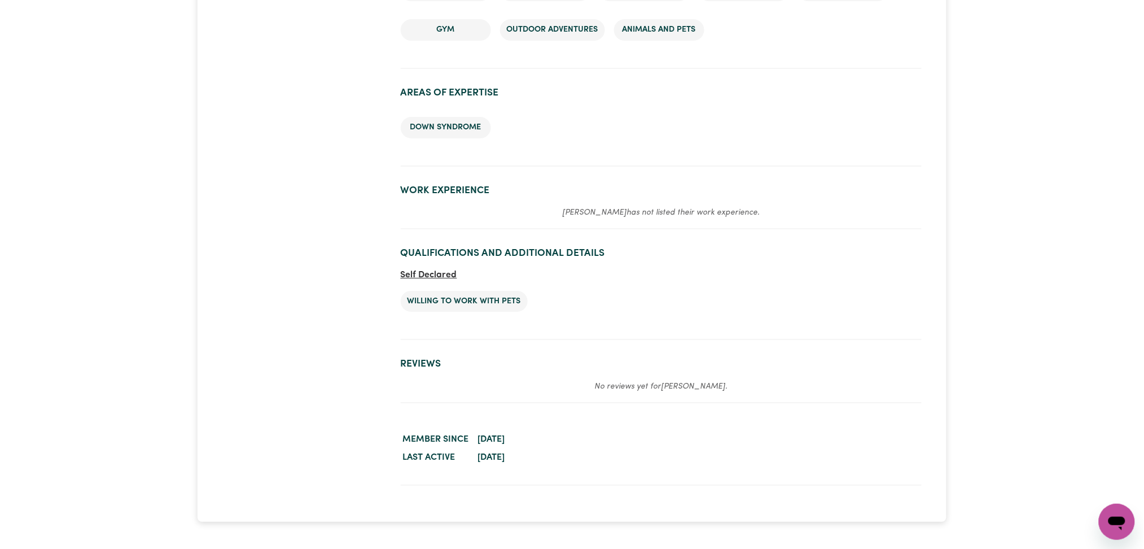
click at [801, 349] on section "Reviews No reviews yet for [PERSON_NAME] ." at bounding box center [661, 376] width 521 height 54
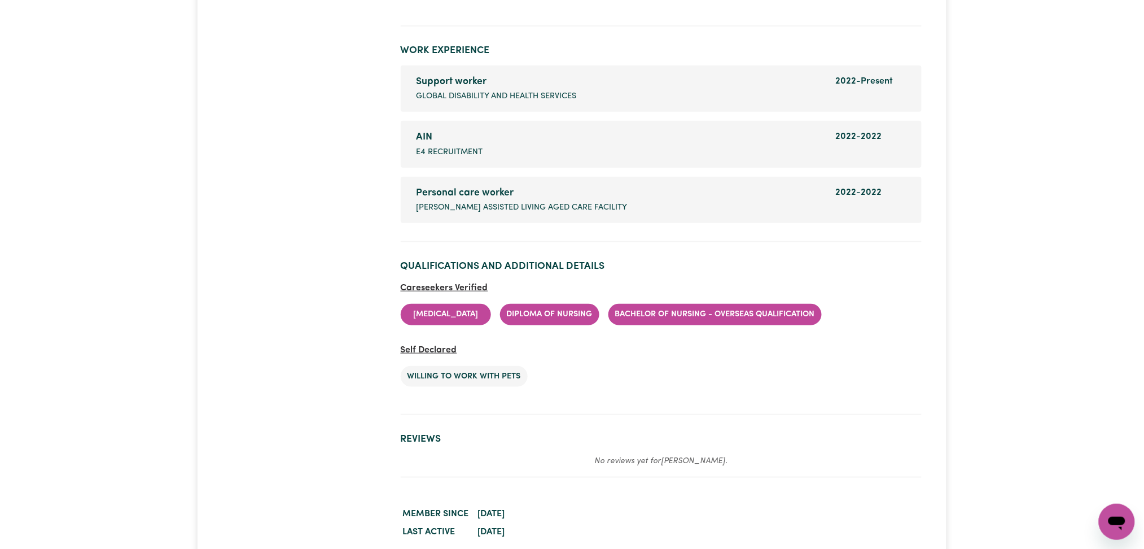
scroll to position [1857, 0]
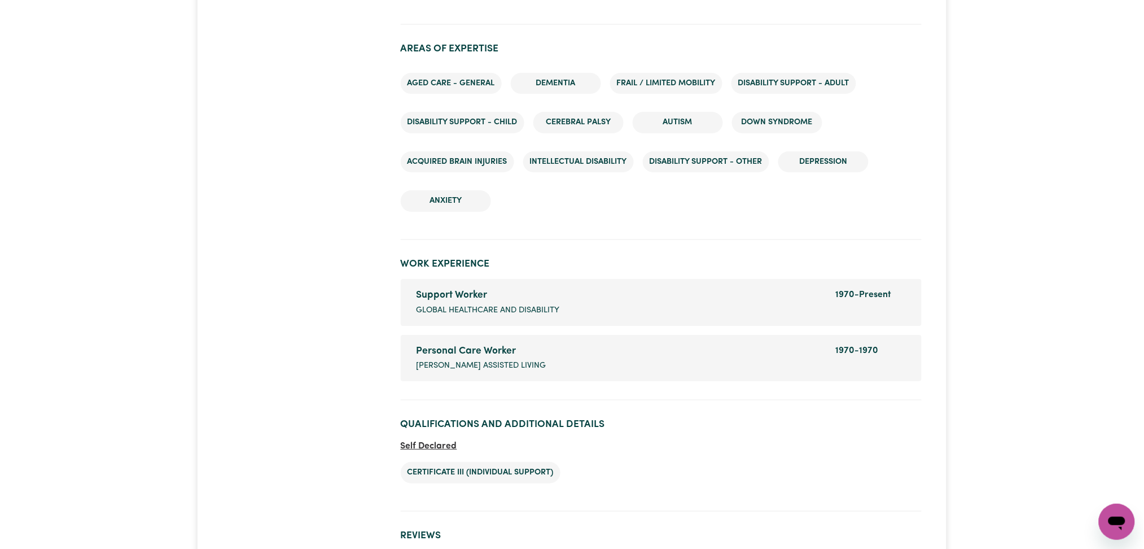
scroll to position [1528, 0]
